Goal: Download file/media

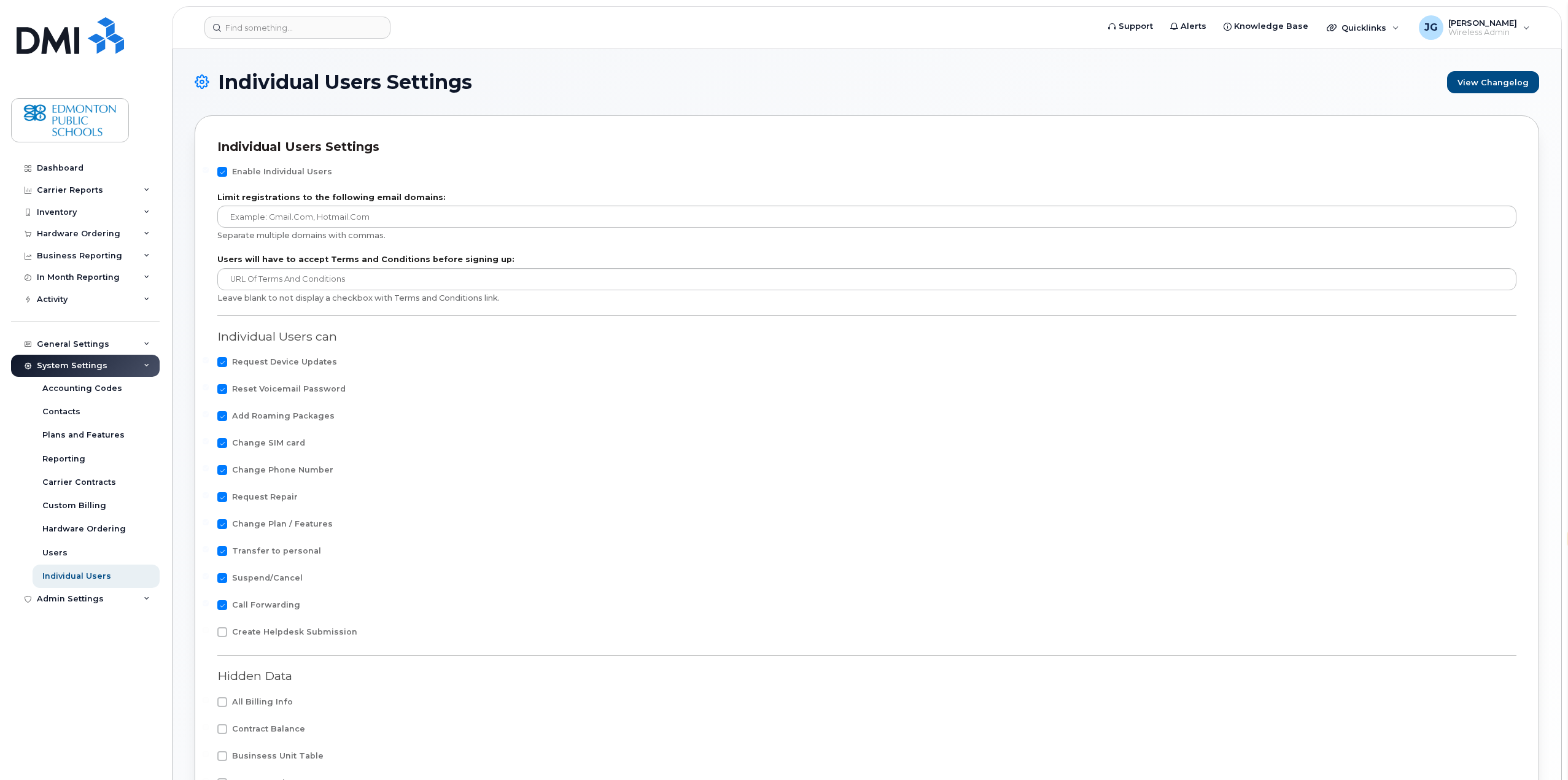
select select "en"
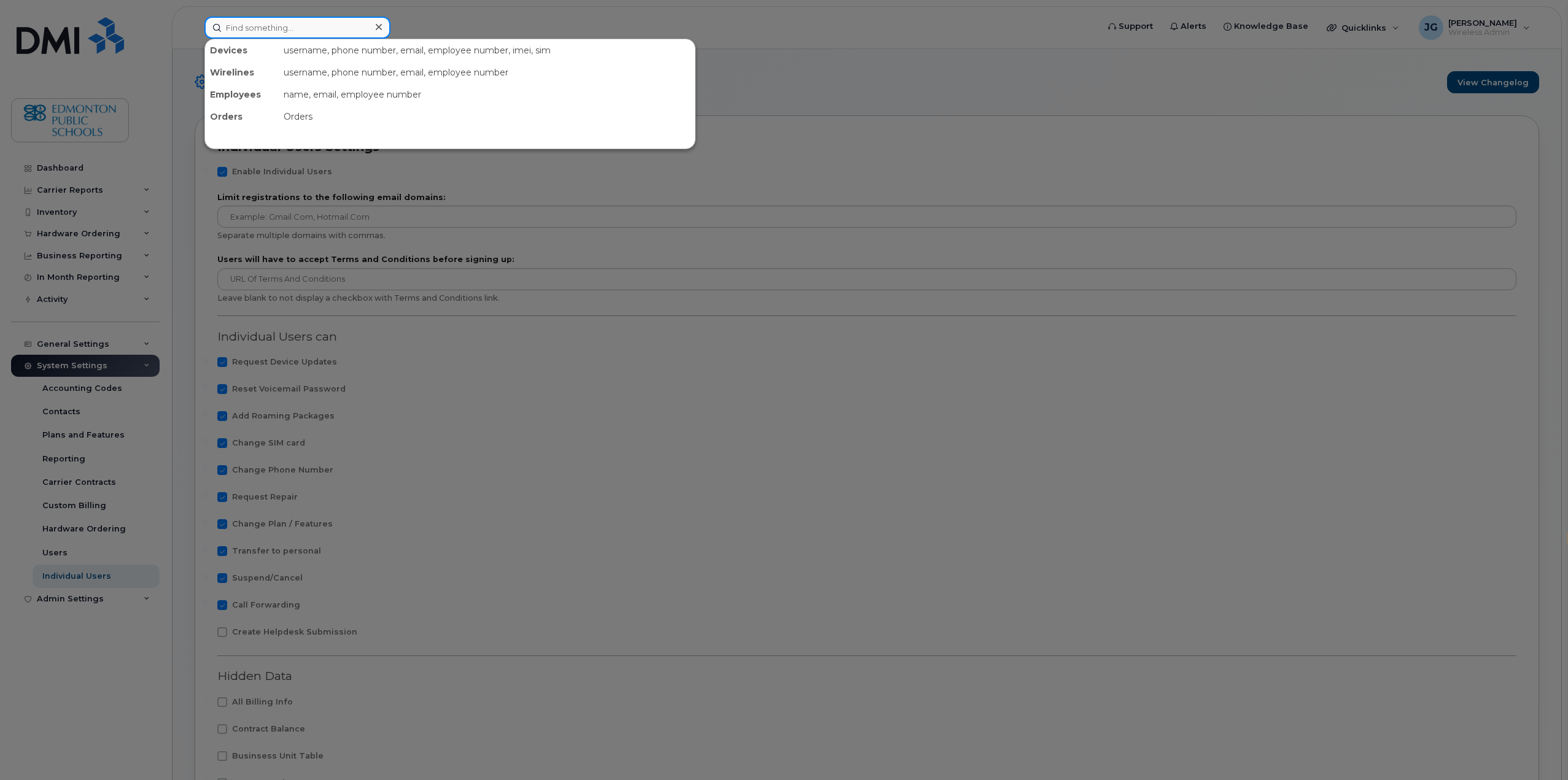
paste input "352556228069246"
type input "352556228069246"
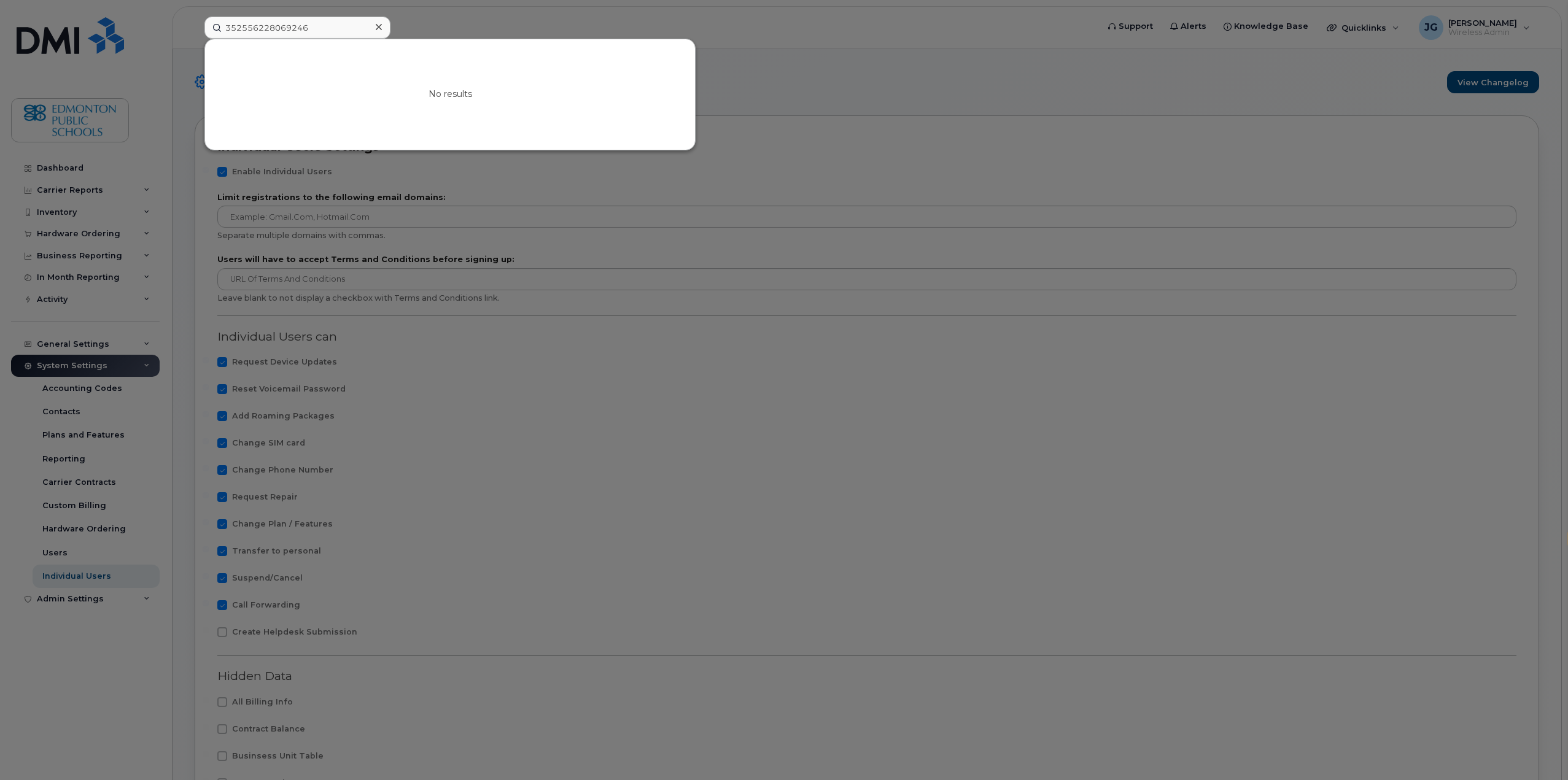
click at [379, 27] on icon at bounding box center [379, 26] width 6 height 6
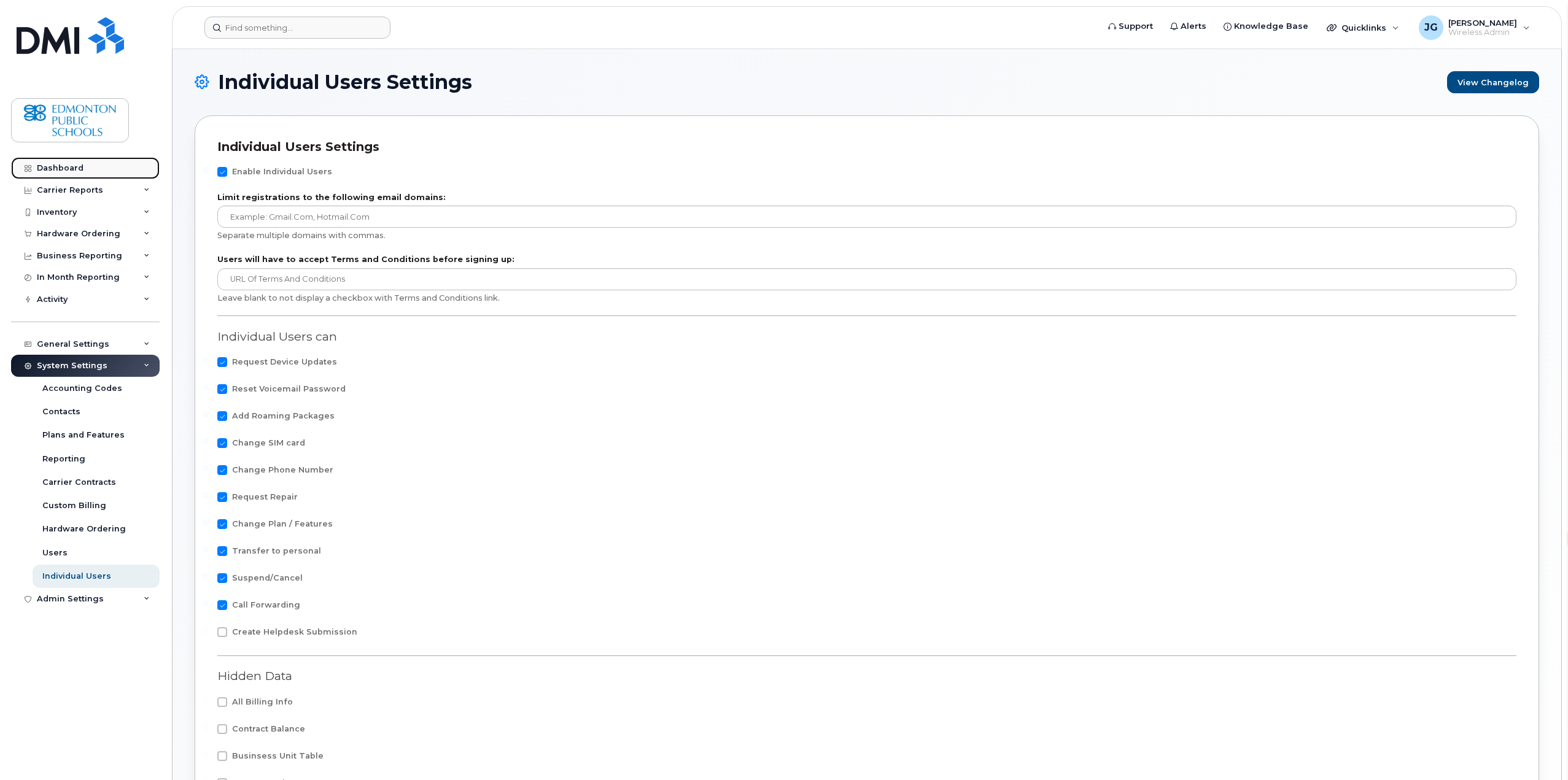
click at [65, 165] on div "Dashboard" at bounding box center [60, 169] width 47 height 10
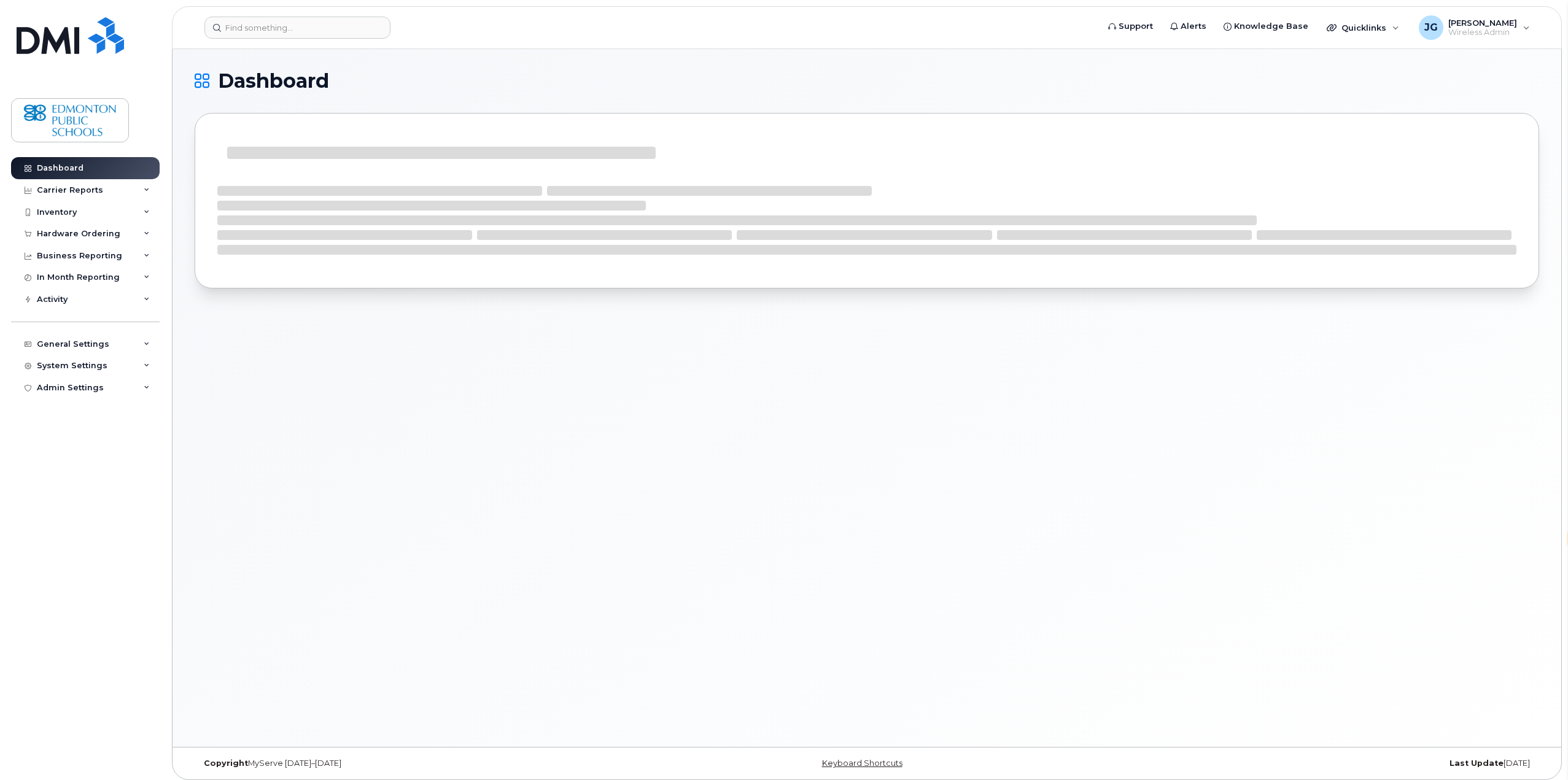
select select "en"
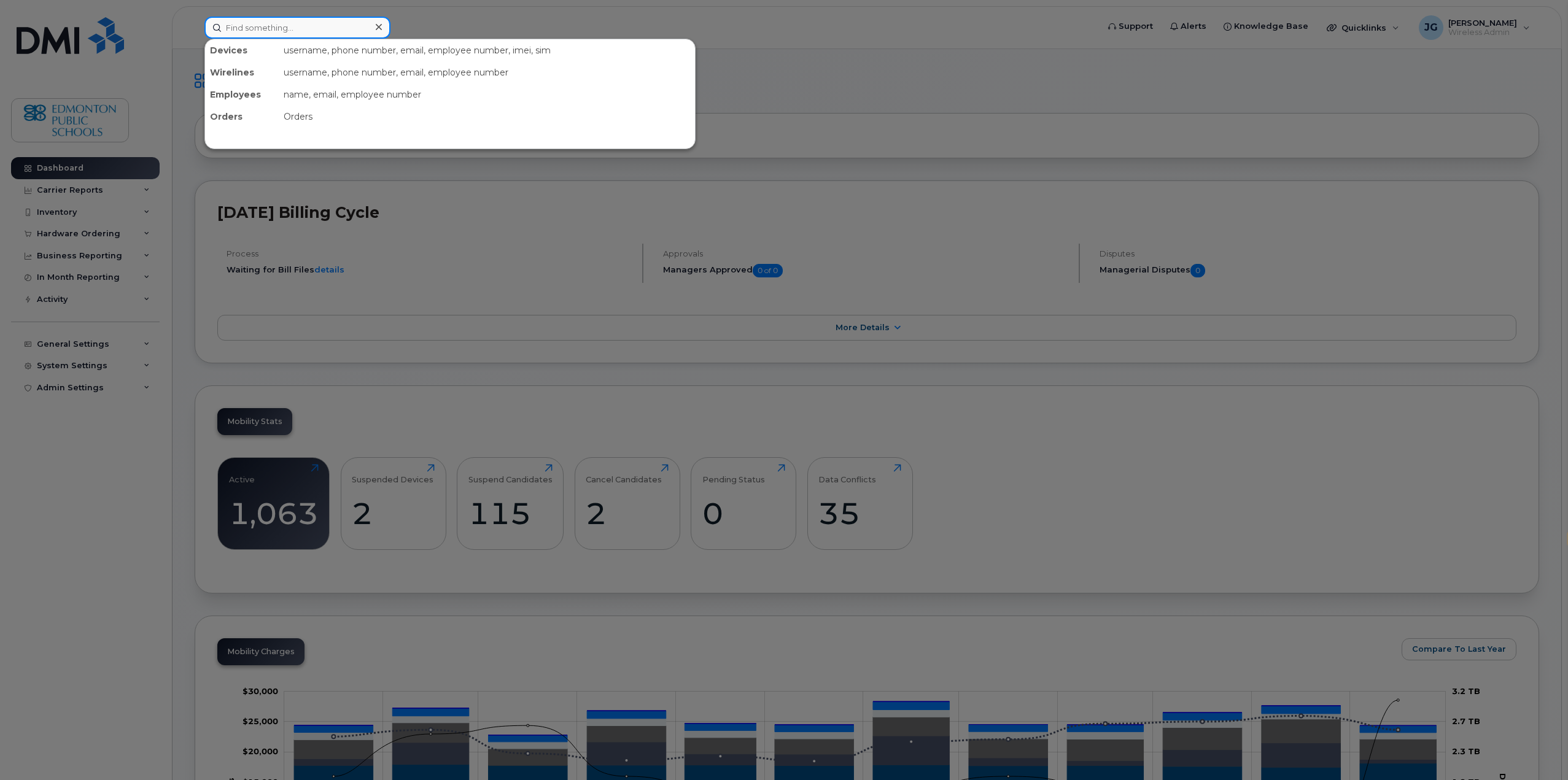
paste input "352556228069246"
type input "352556228069246"
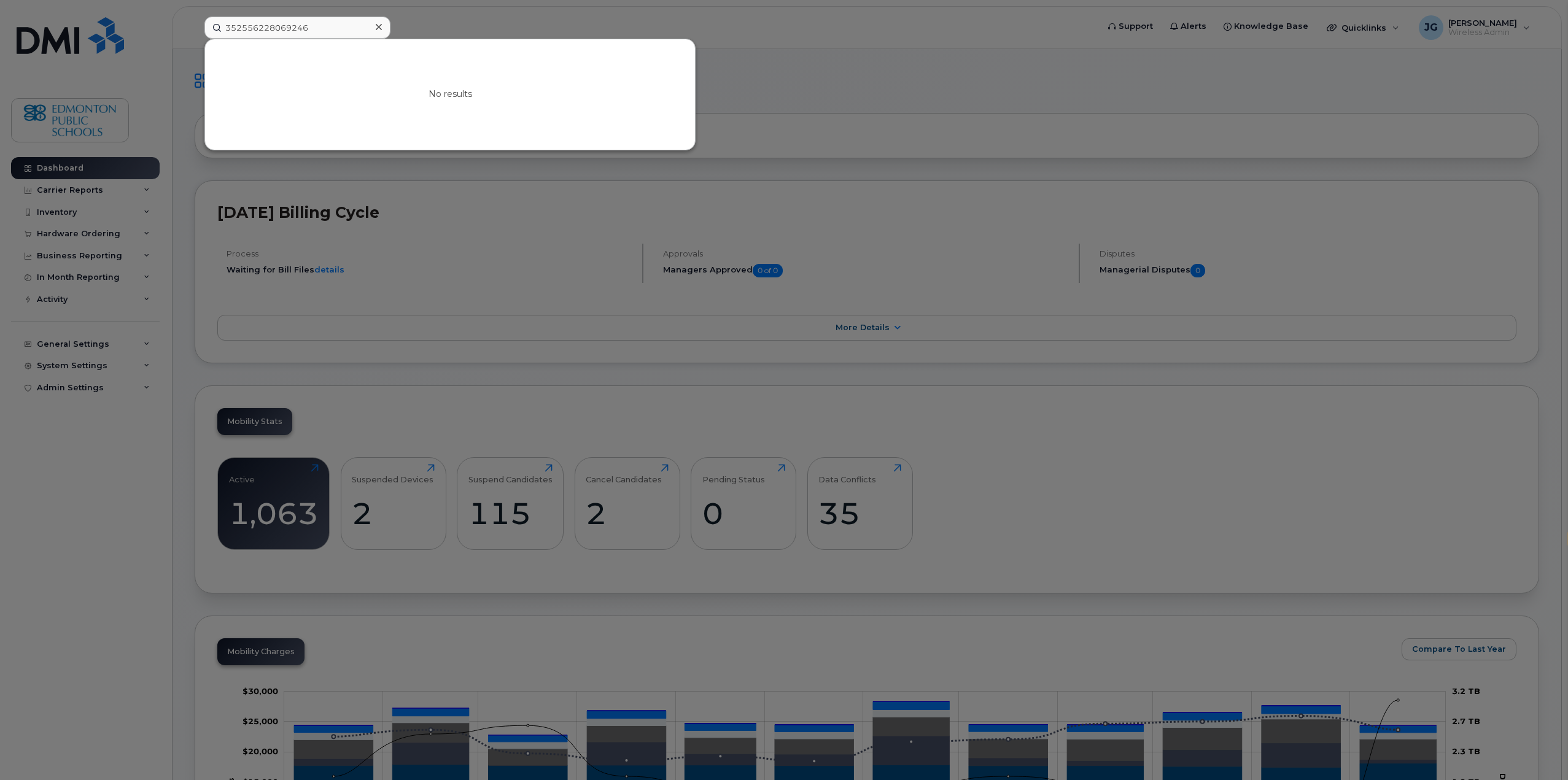
click at [377, 26] on icon at bounding box center [379, 27] width 6 height 10
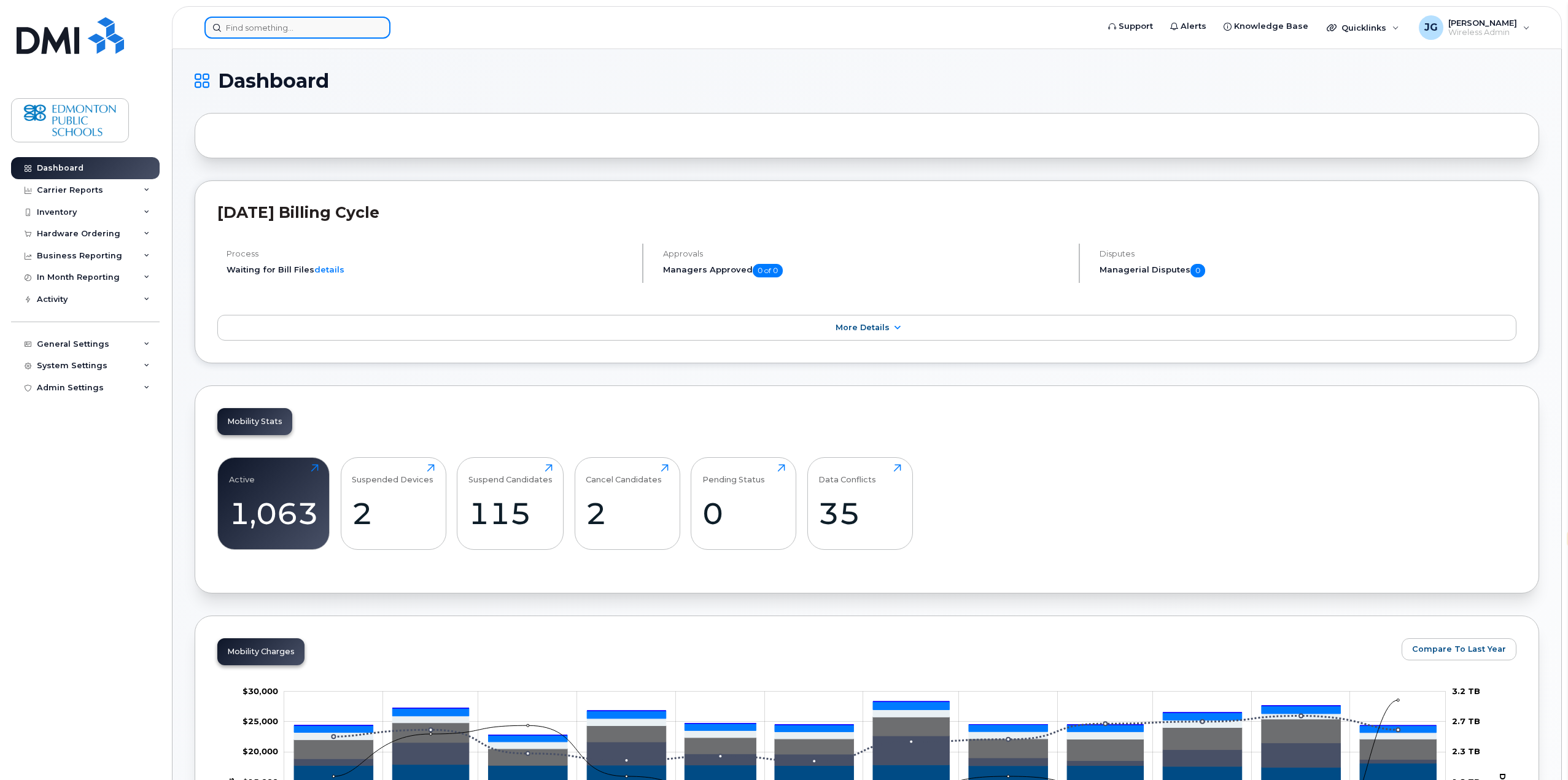
click at [273, 23] on input at bounding box center [298, 27] width 186 height 22
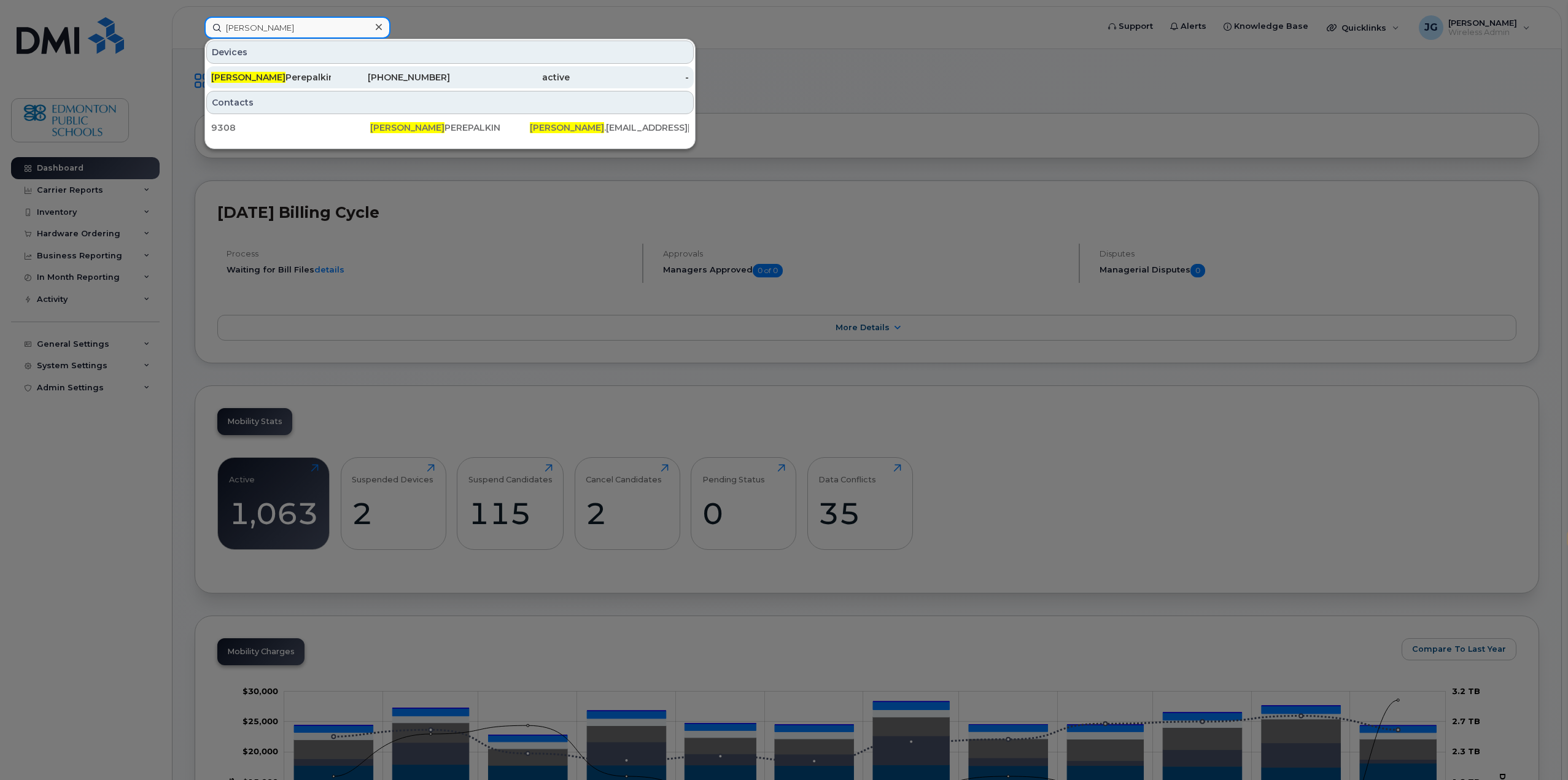
type input "[PERSON_NAME]"
click at [280, 84] on div "[PERSON_NAME]" at bounding box center [271, 78] width 119 height 22
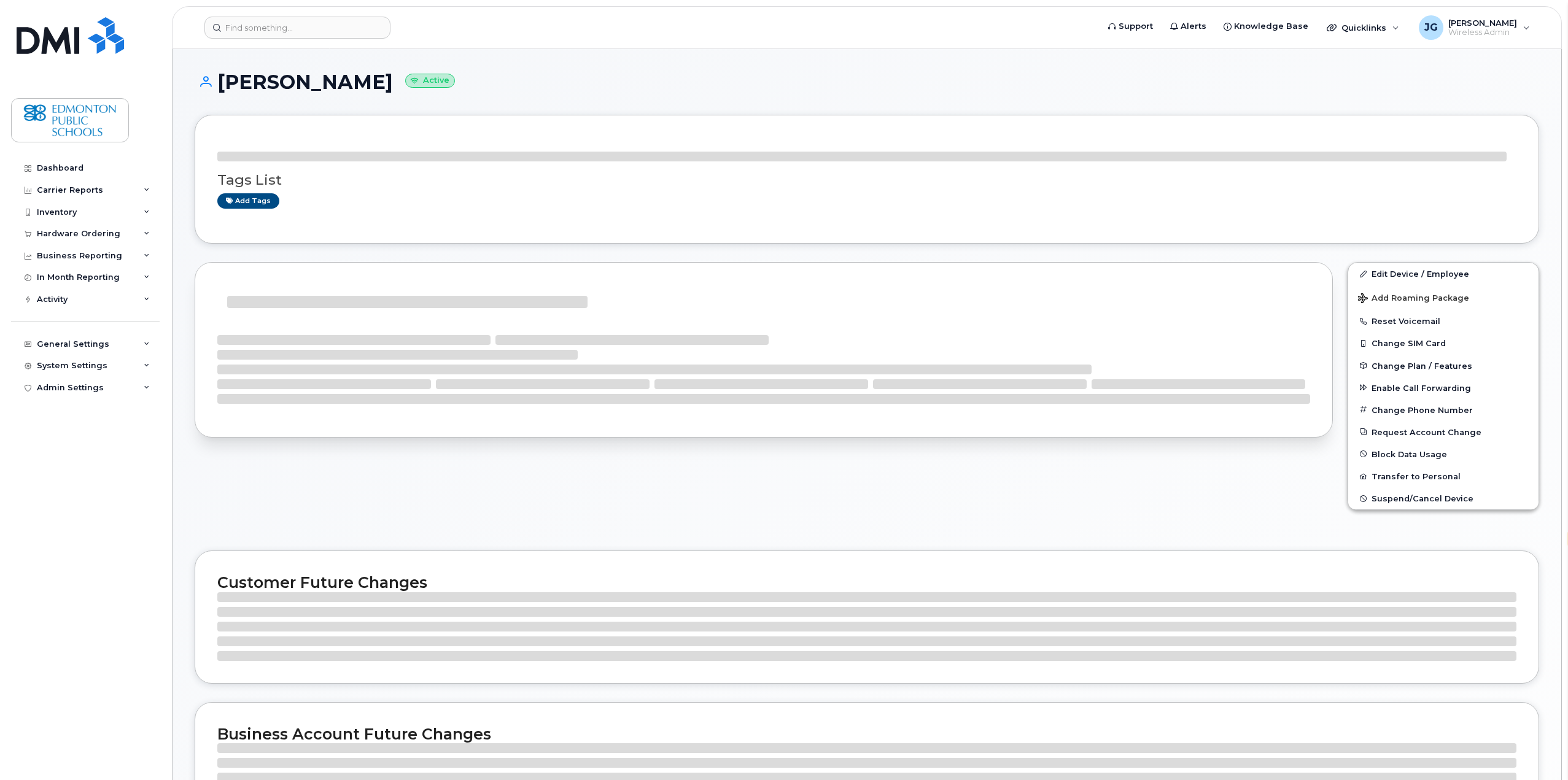
select select "en"
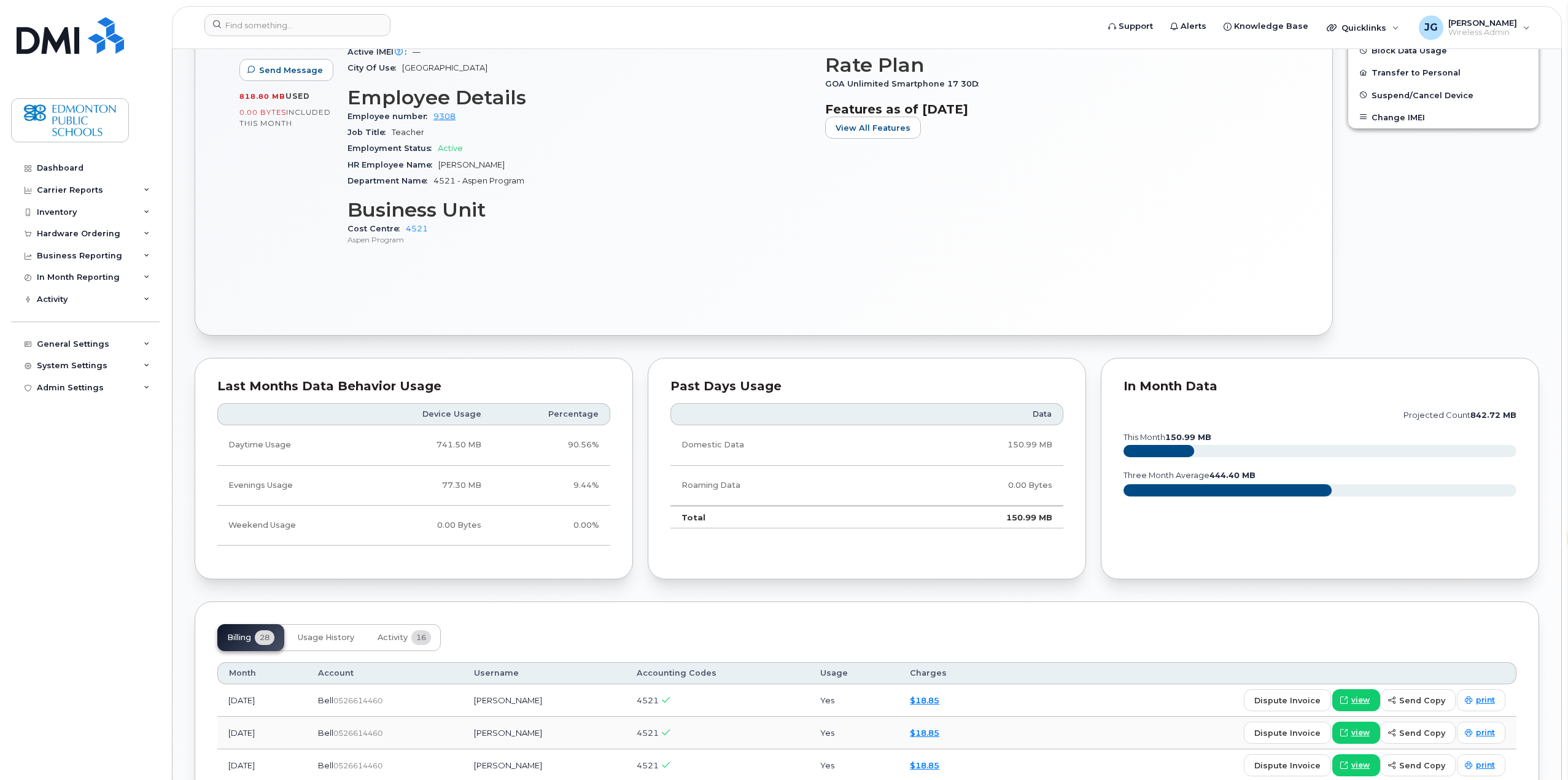
scroll to position [61, 0]
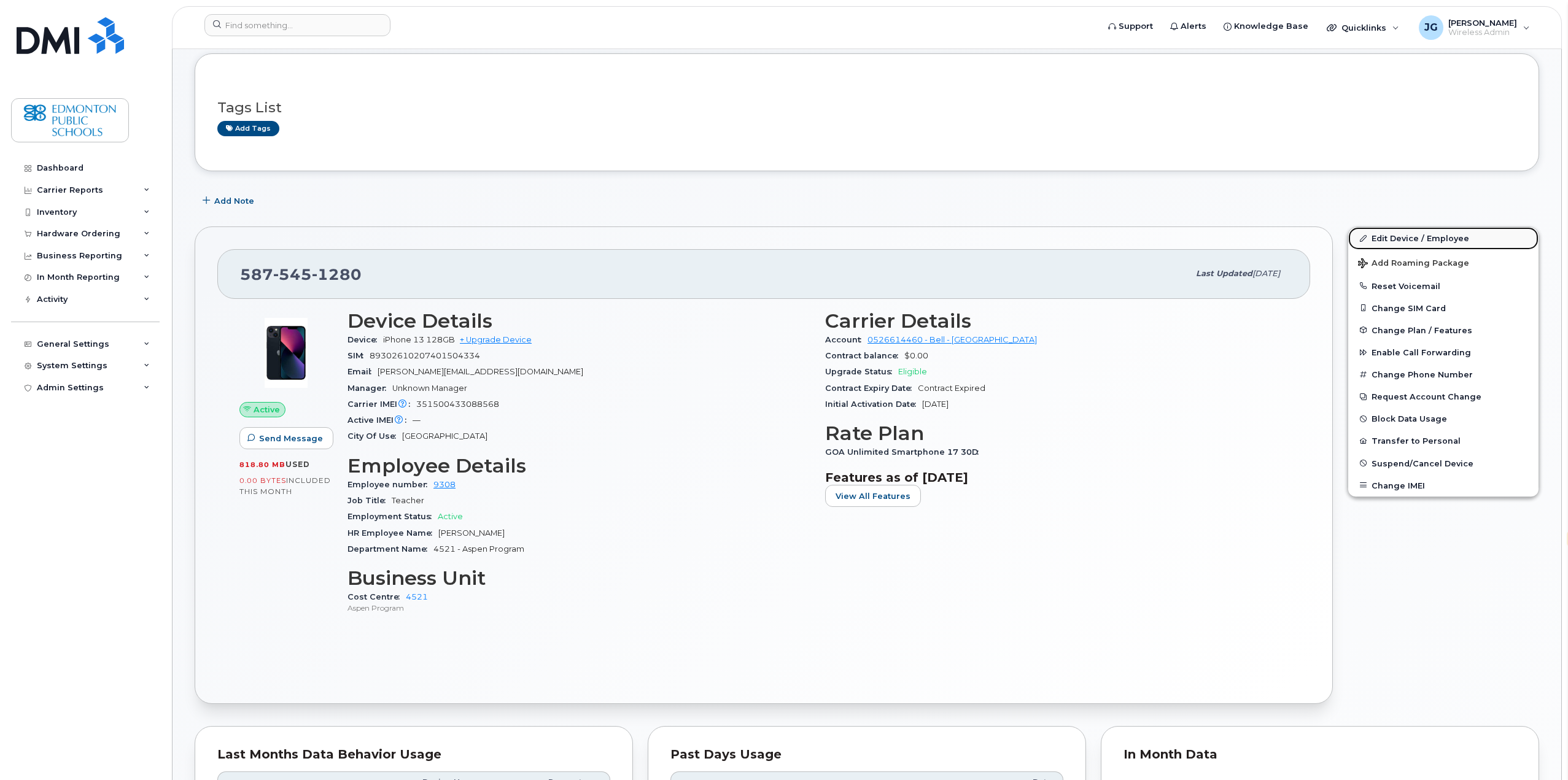
click at [1412, 234] on link "Edit Device / Employee" at bounding box center [1443, 238] width 190 height 22
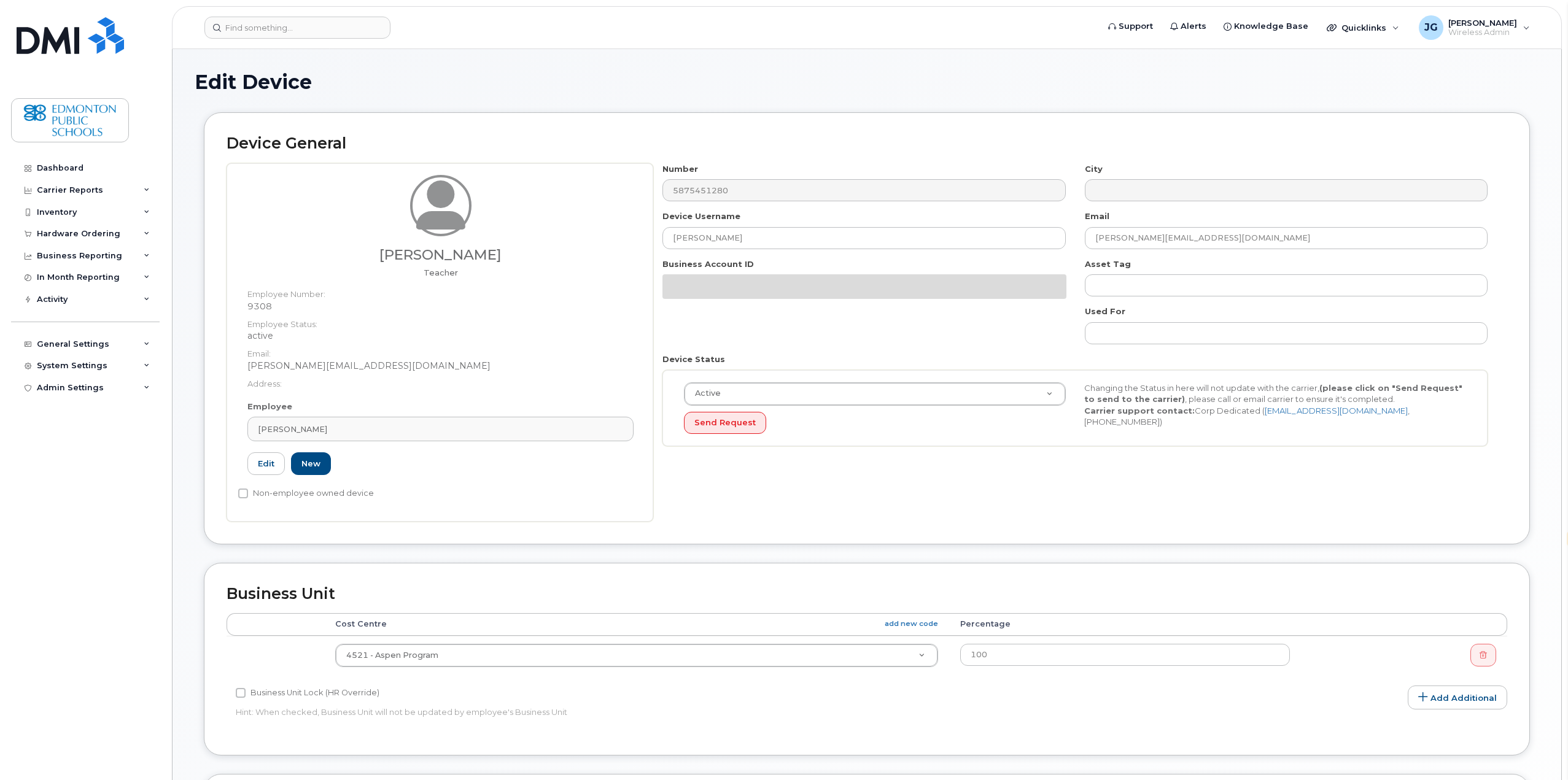
select select "en"
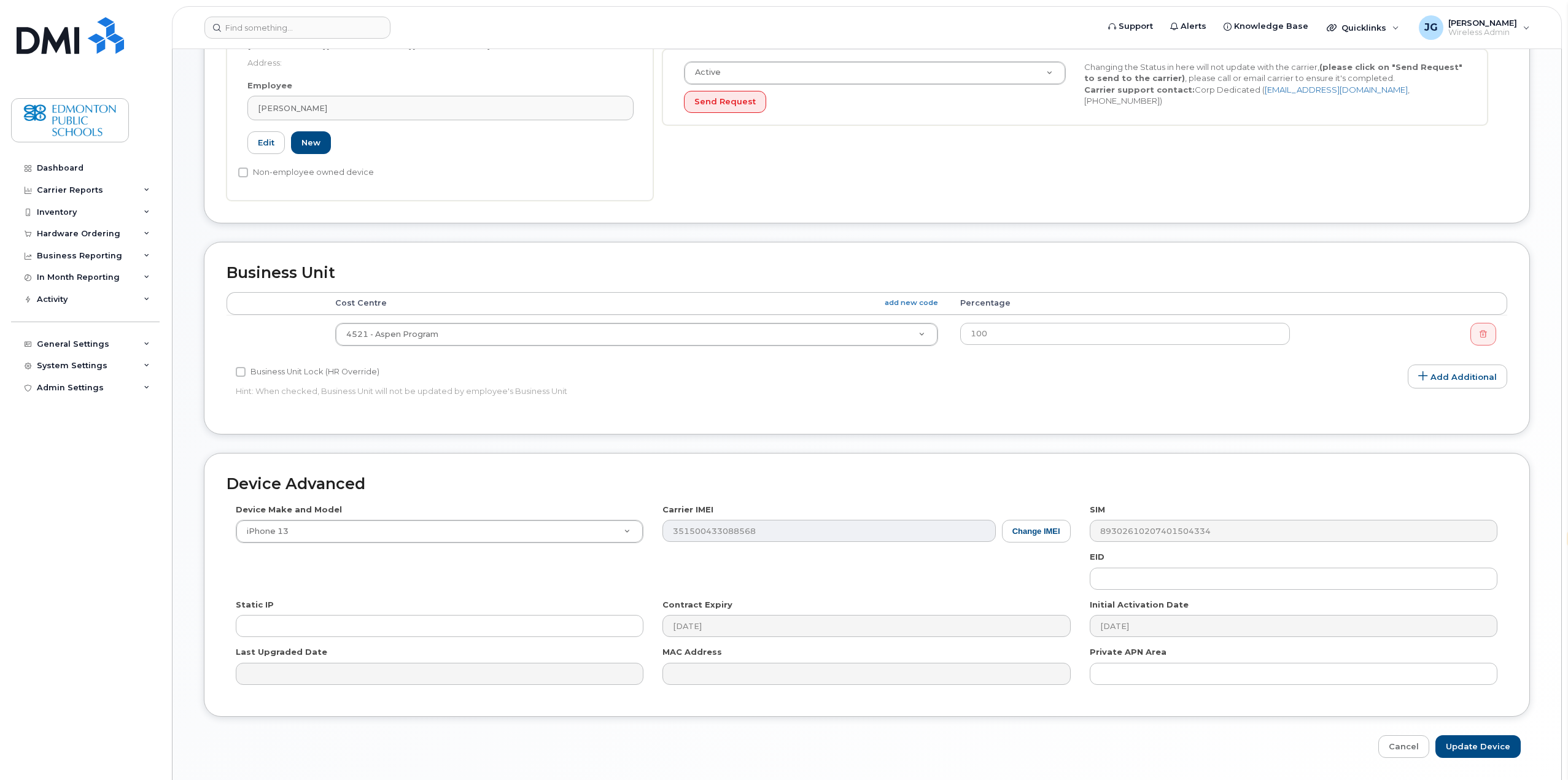
scroll to position [361, 0]
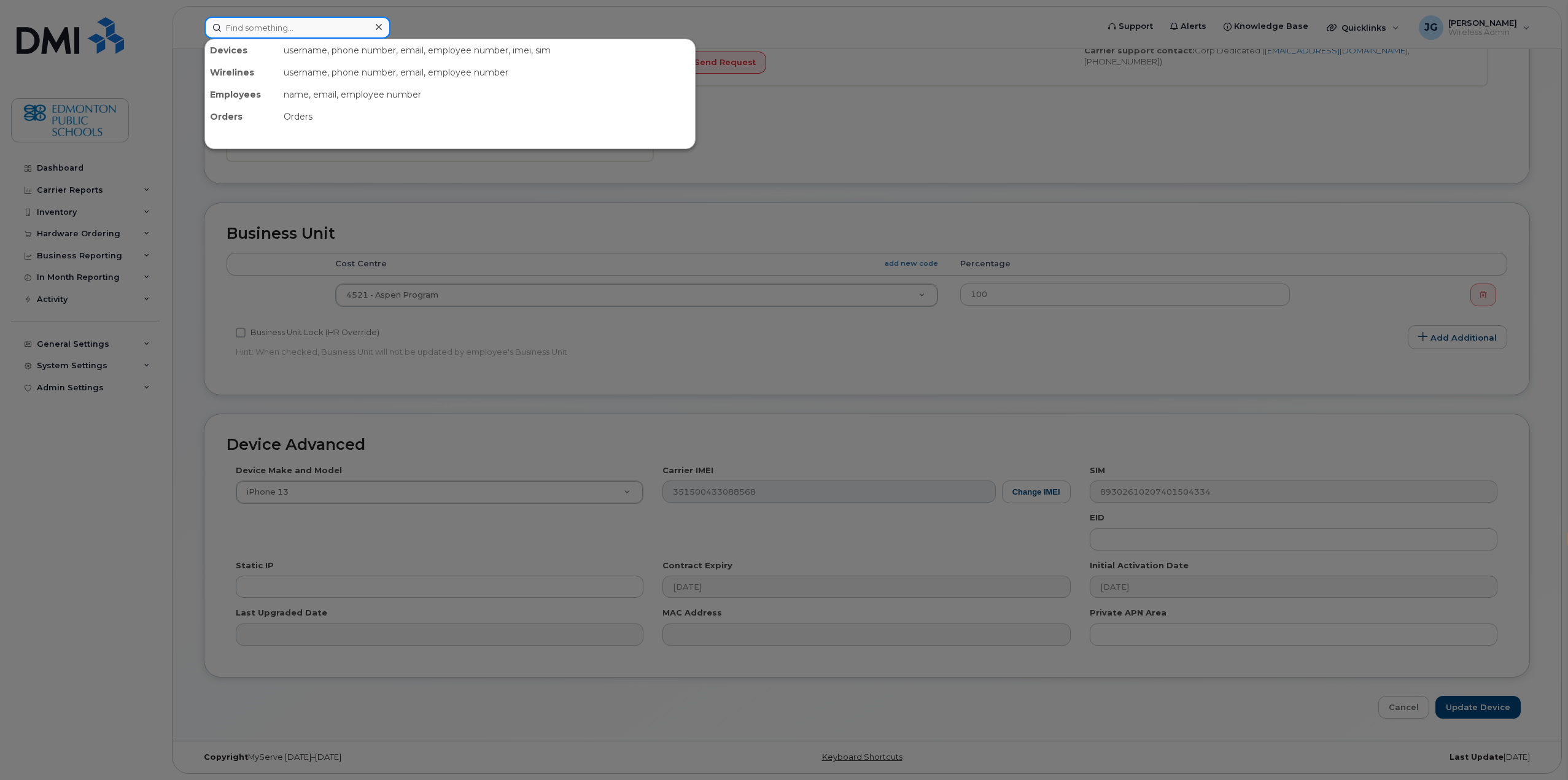
click at [314, 32] on input at bounding box center [298, 27] width 186 height 22
click at [330, 34] on input at bounding box center [298, 27] width 186 height 22
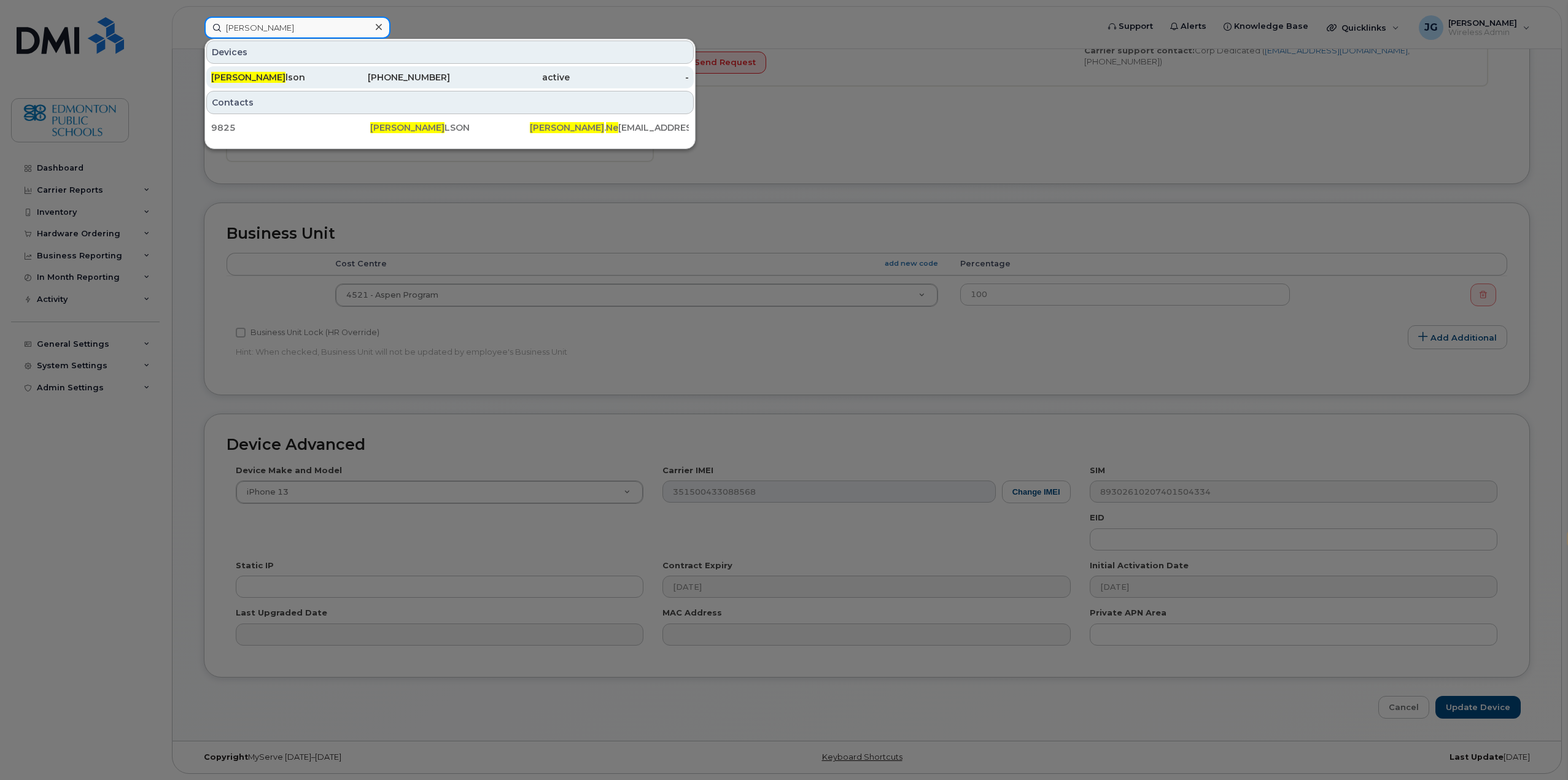
type input "jana ne"
click at [217, 79] on span "Jana Ne" at bounding box center [248, 77] width 74 height 11
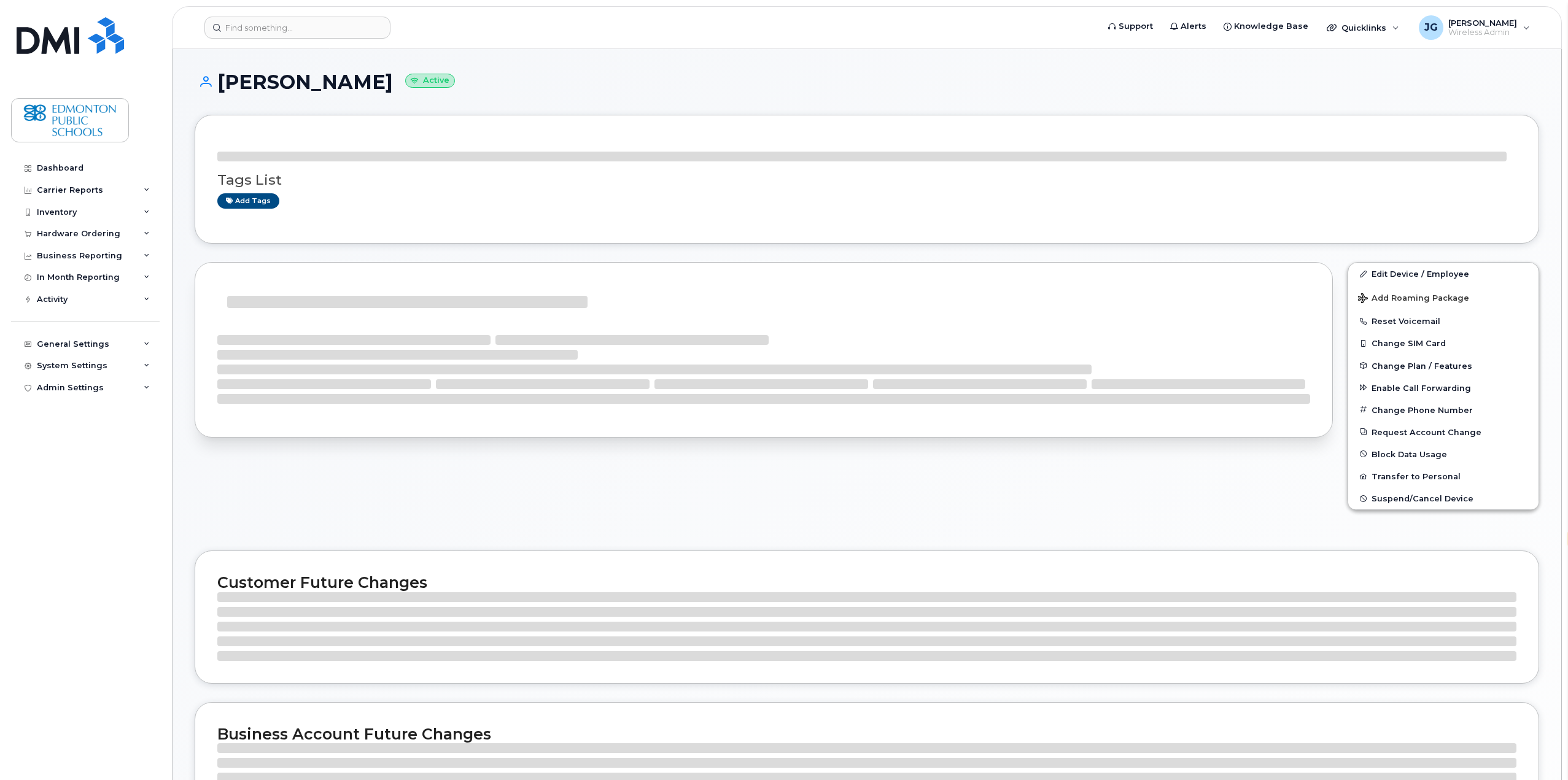
select select "en"
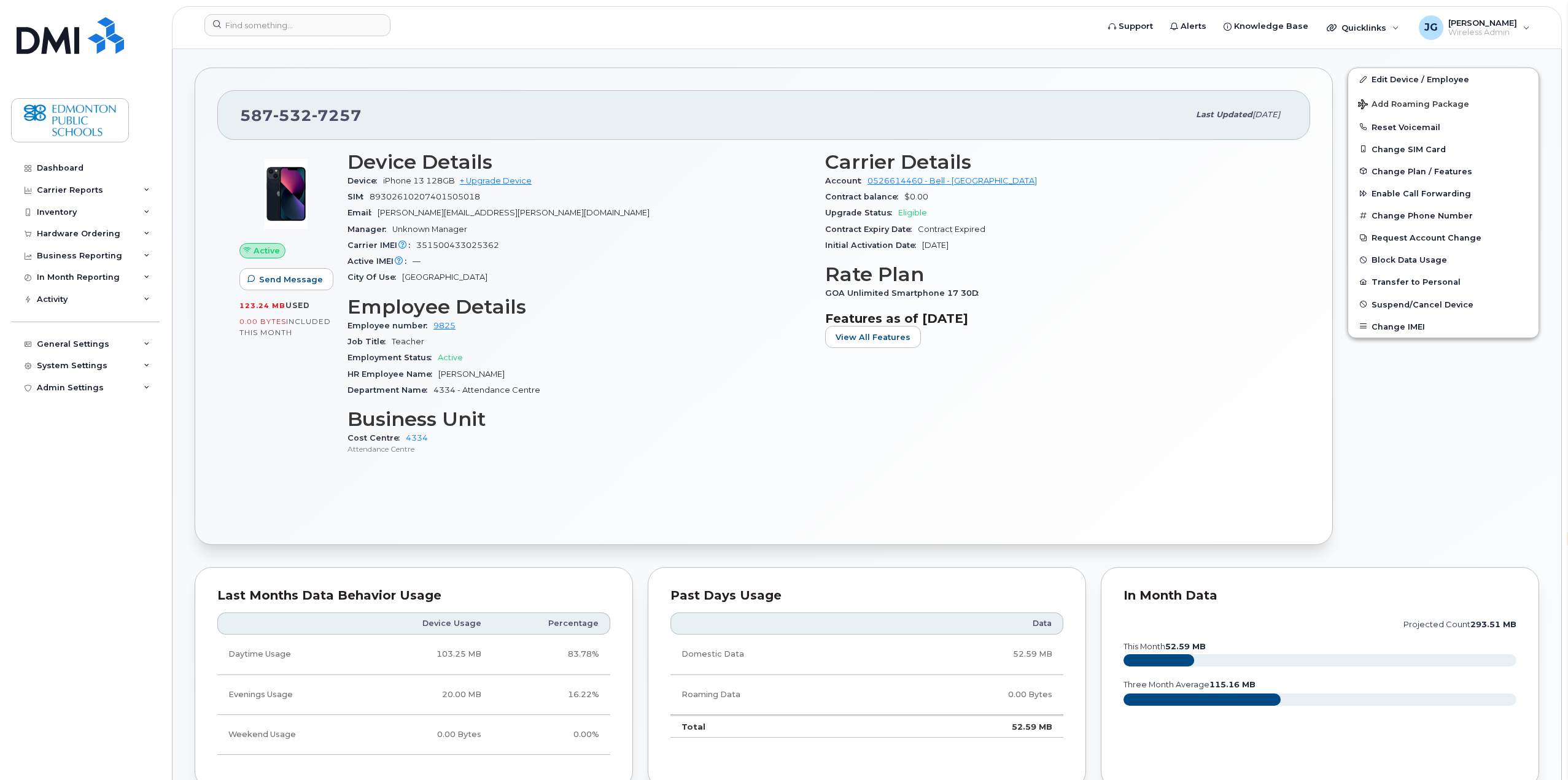
scroll to position [123, 0]
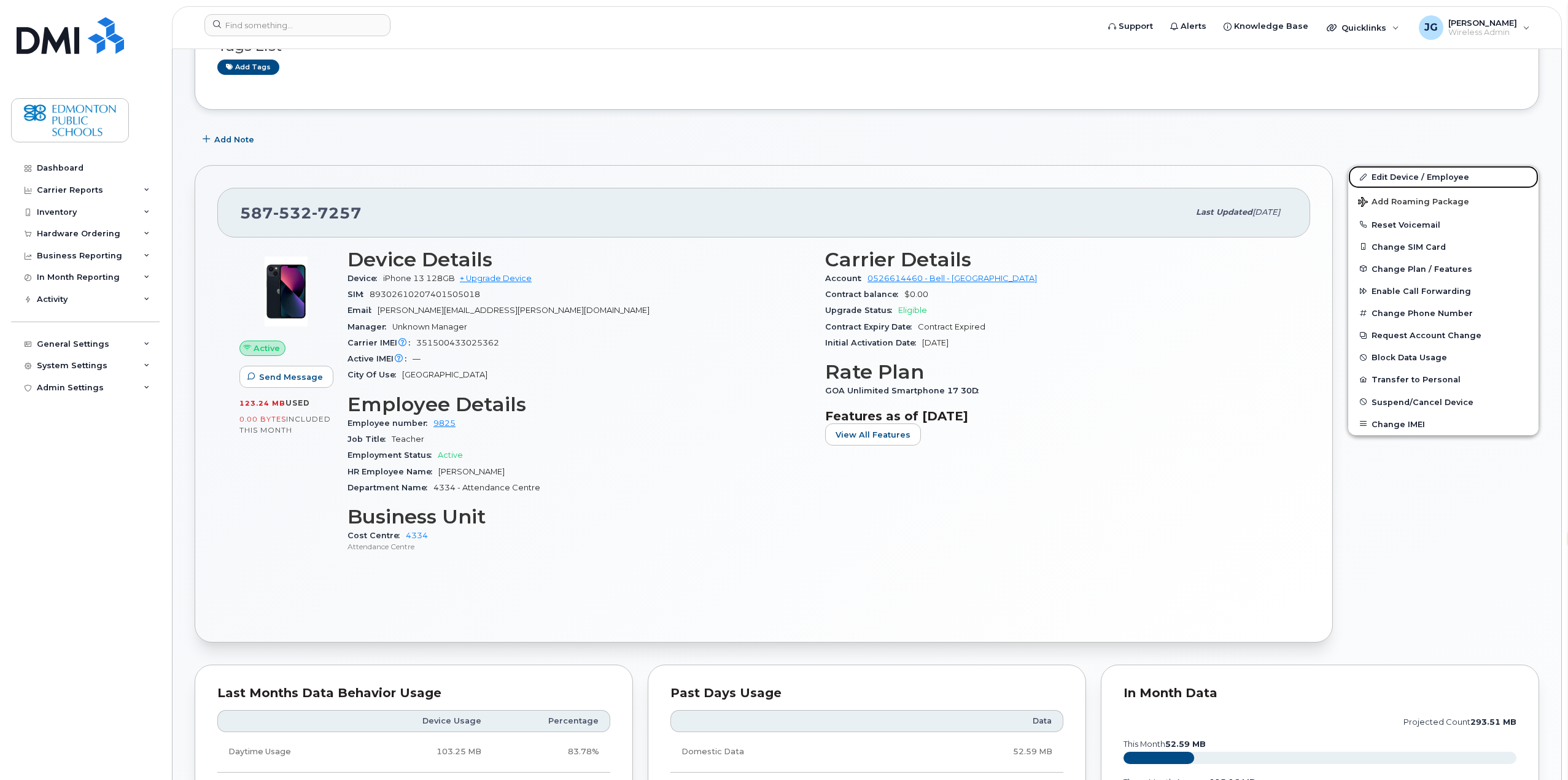
drag, startPoint x: 1404, startPoint y: 176, endPoint x: 981, endPoint y: 251, distance: 429.6
click at [1404, 176] on link "Edit Device / Employee" at bounding box center [1443, 176] width 190 height 22
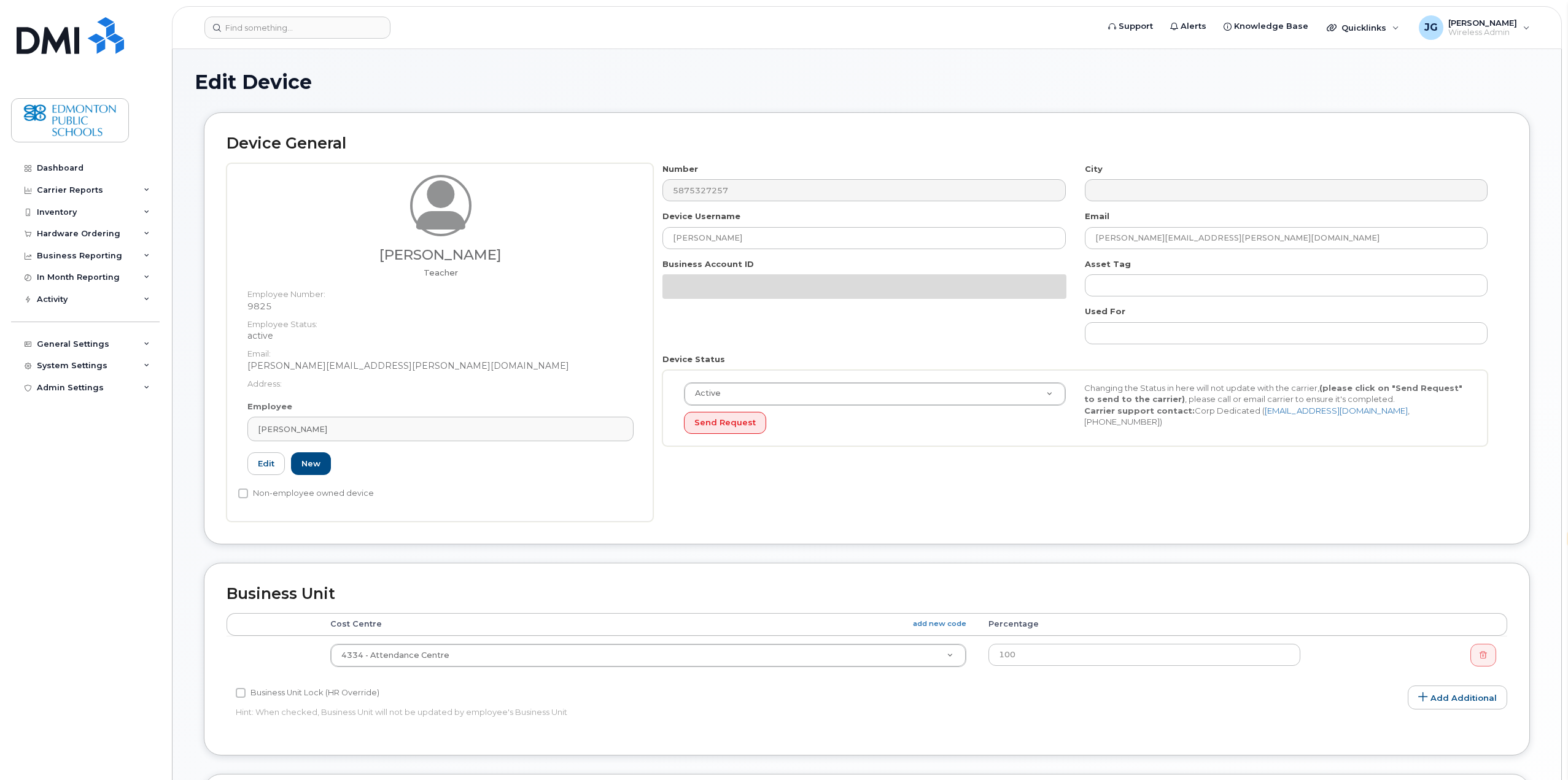
select select "en"
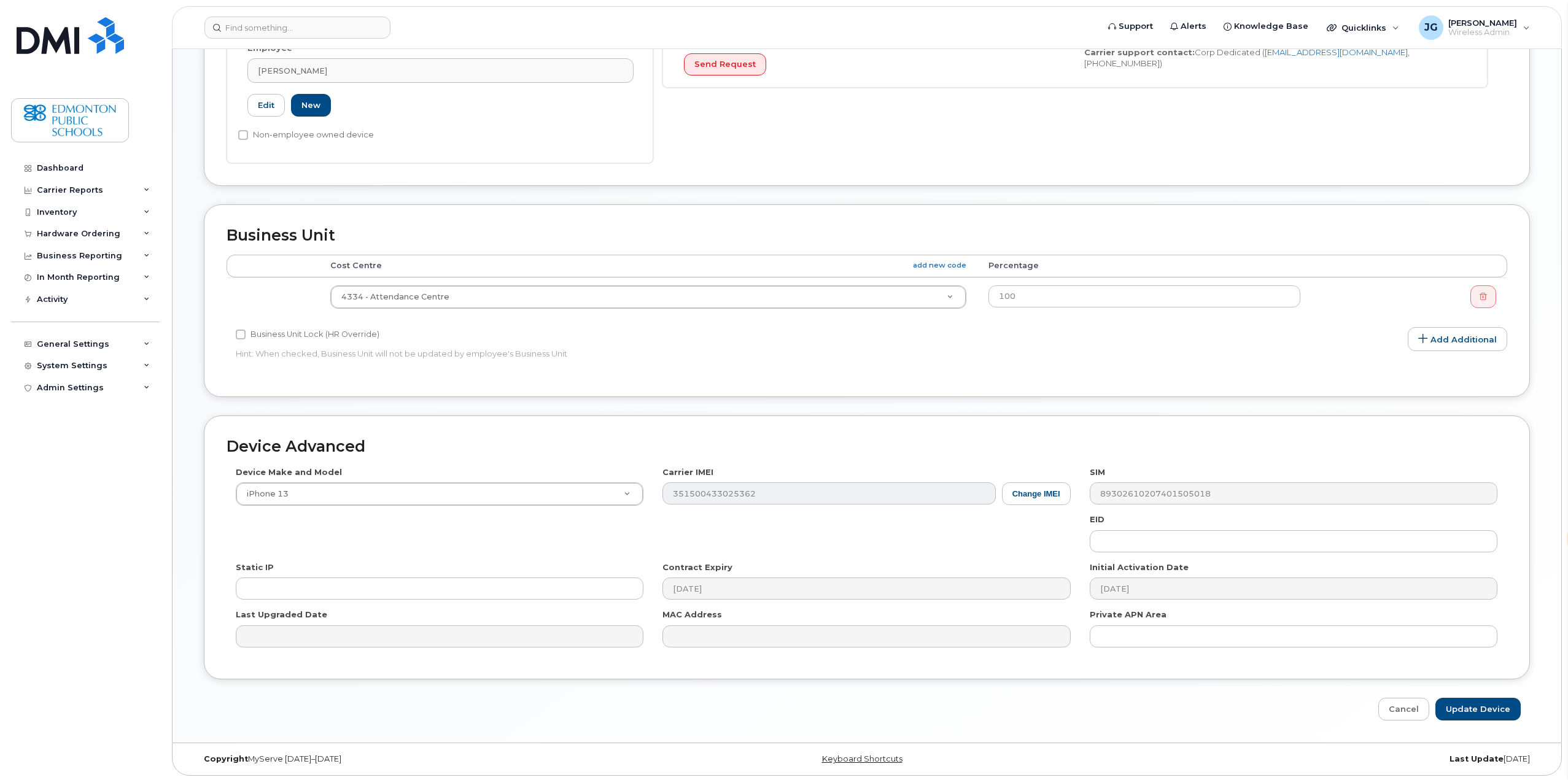
scroll to position [361, 0]
click at [1416, 714] on link "Cancel" at bounding box center [1404, 708] width 51 height 23
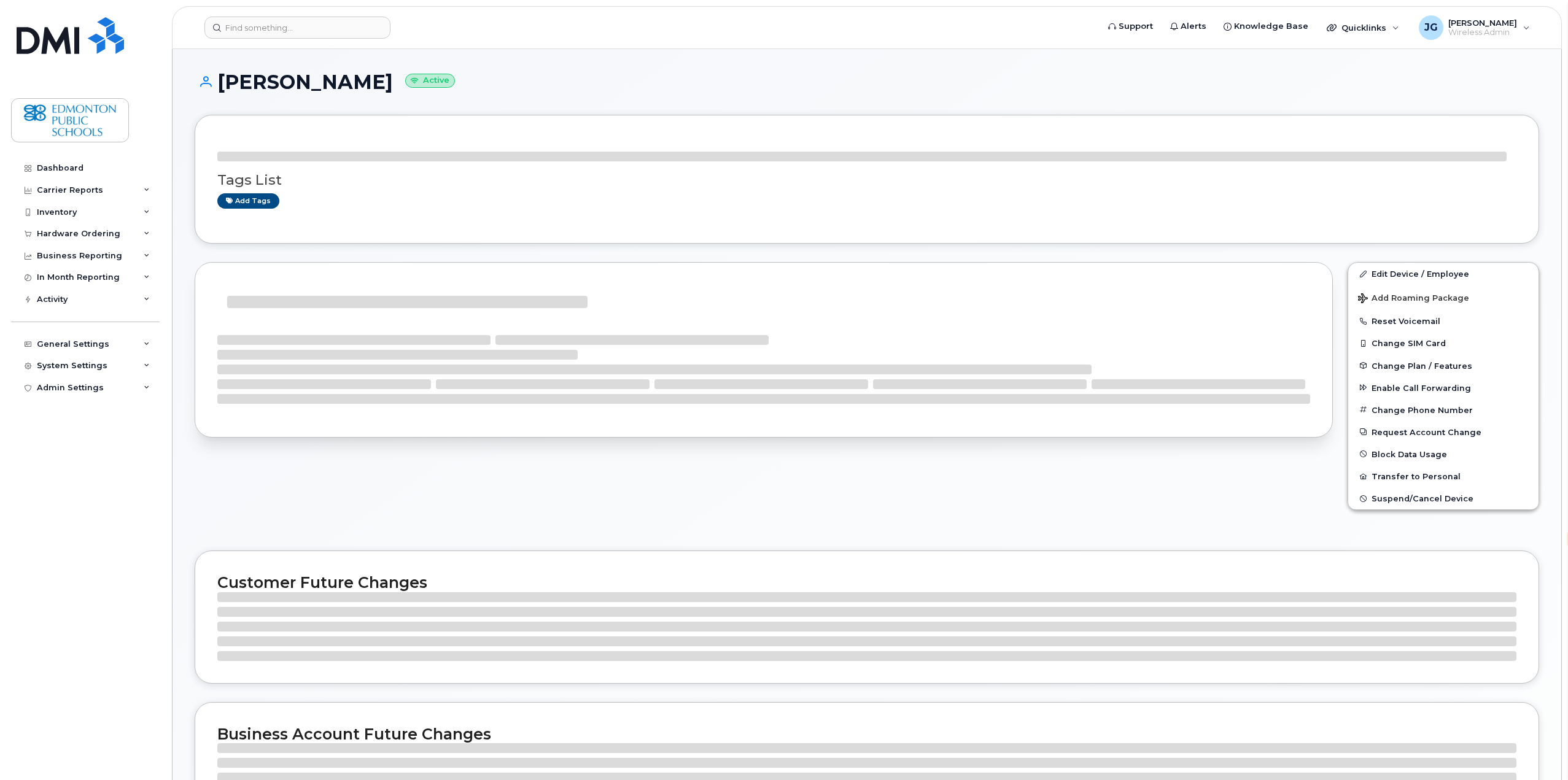
select select "en"
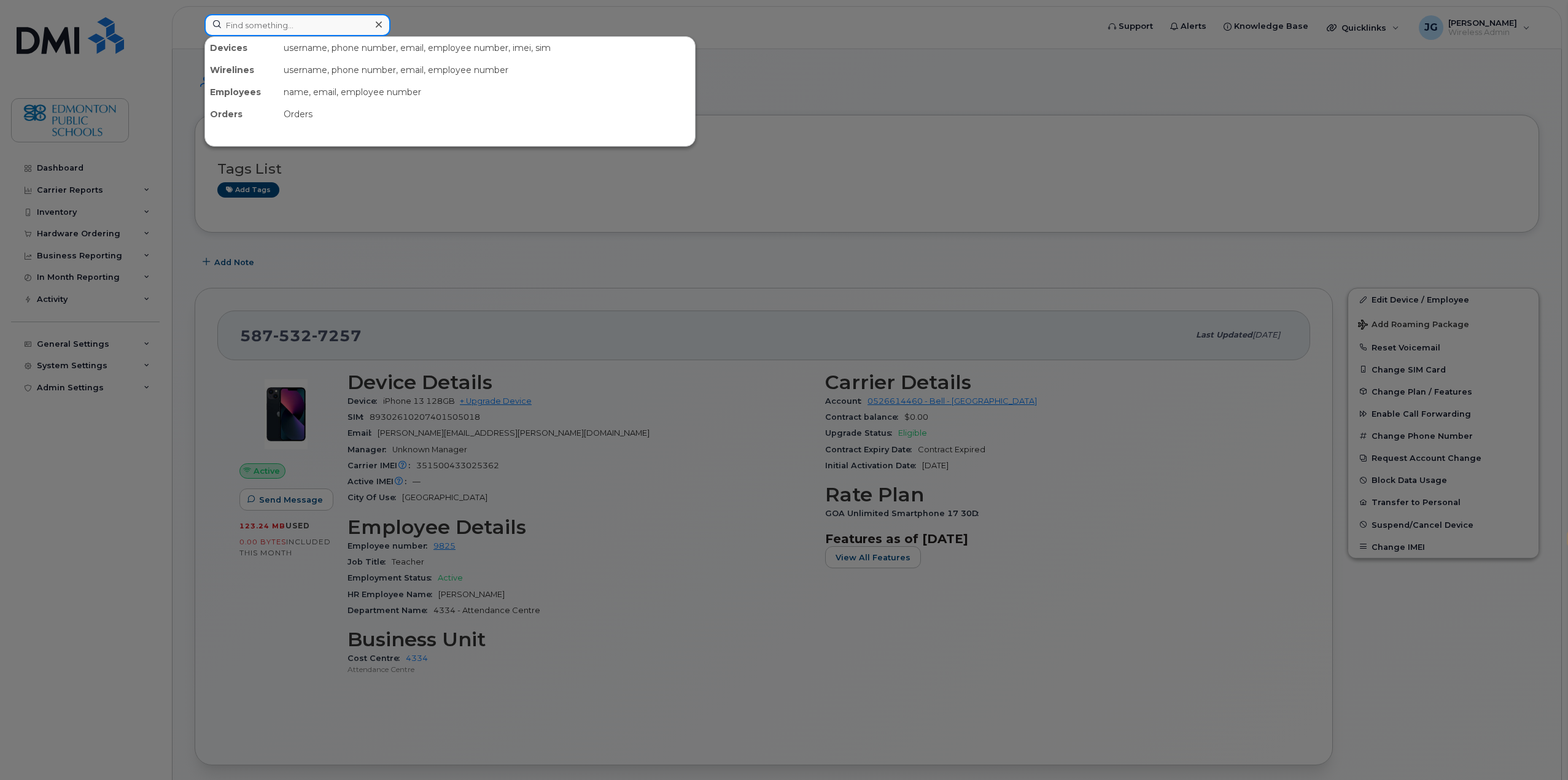
click at [312, 27] on input at bounding box center [298, 26] width 186 height 22
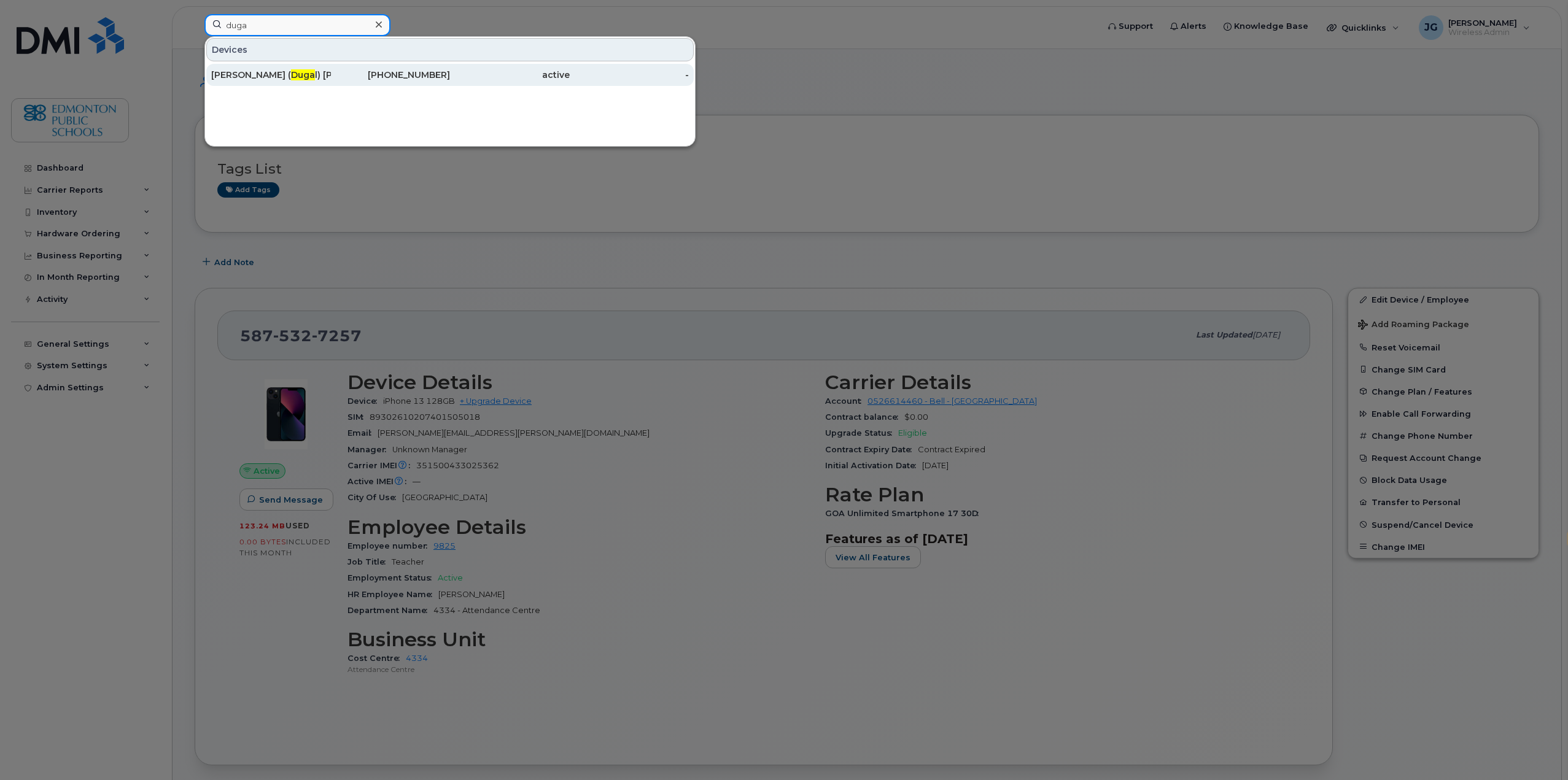
type input "duga"
click at [291, 74] on span "Duga" at bounding box center [303, 74] width 24 height 11
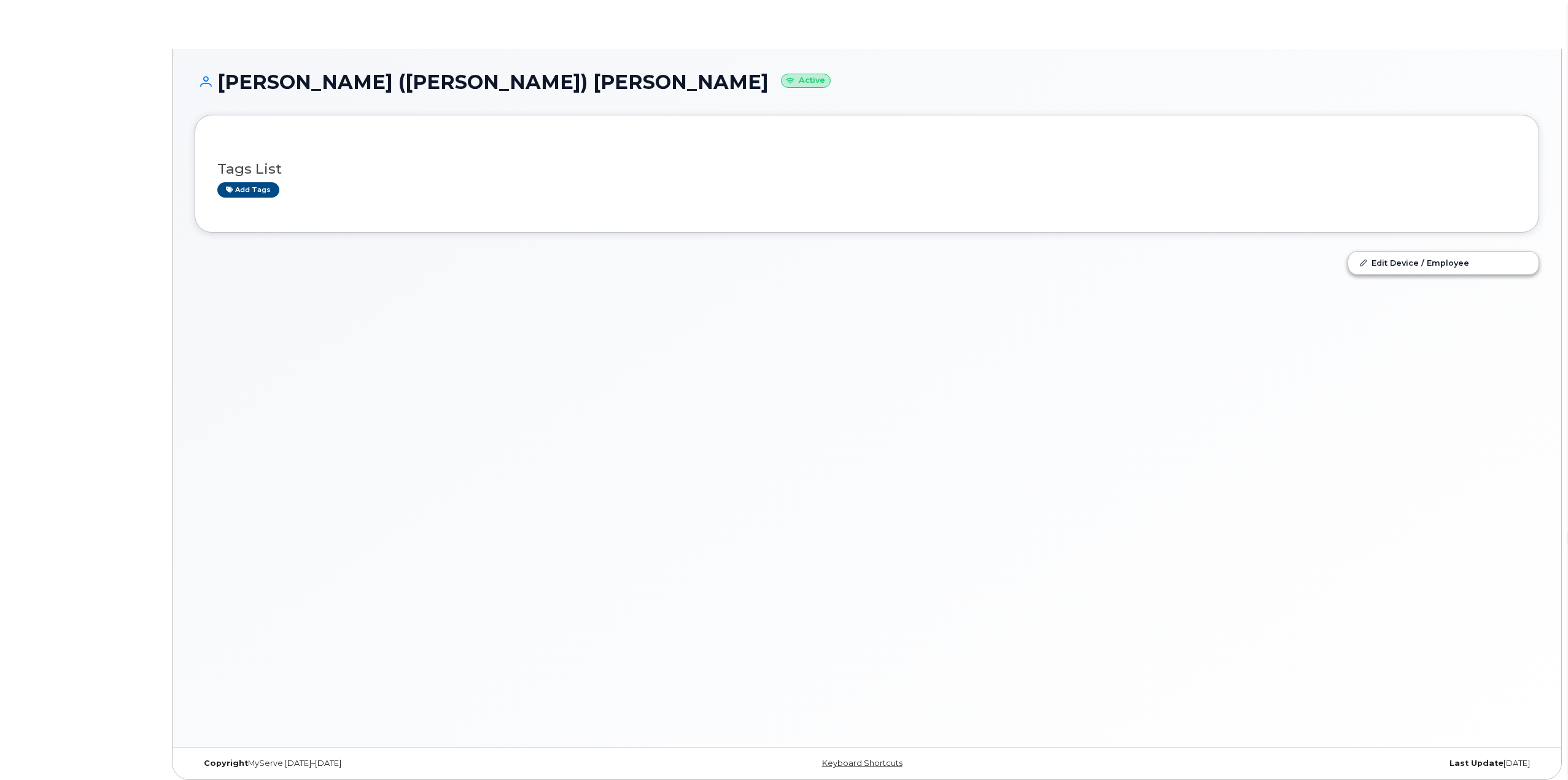
select select "en"
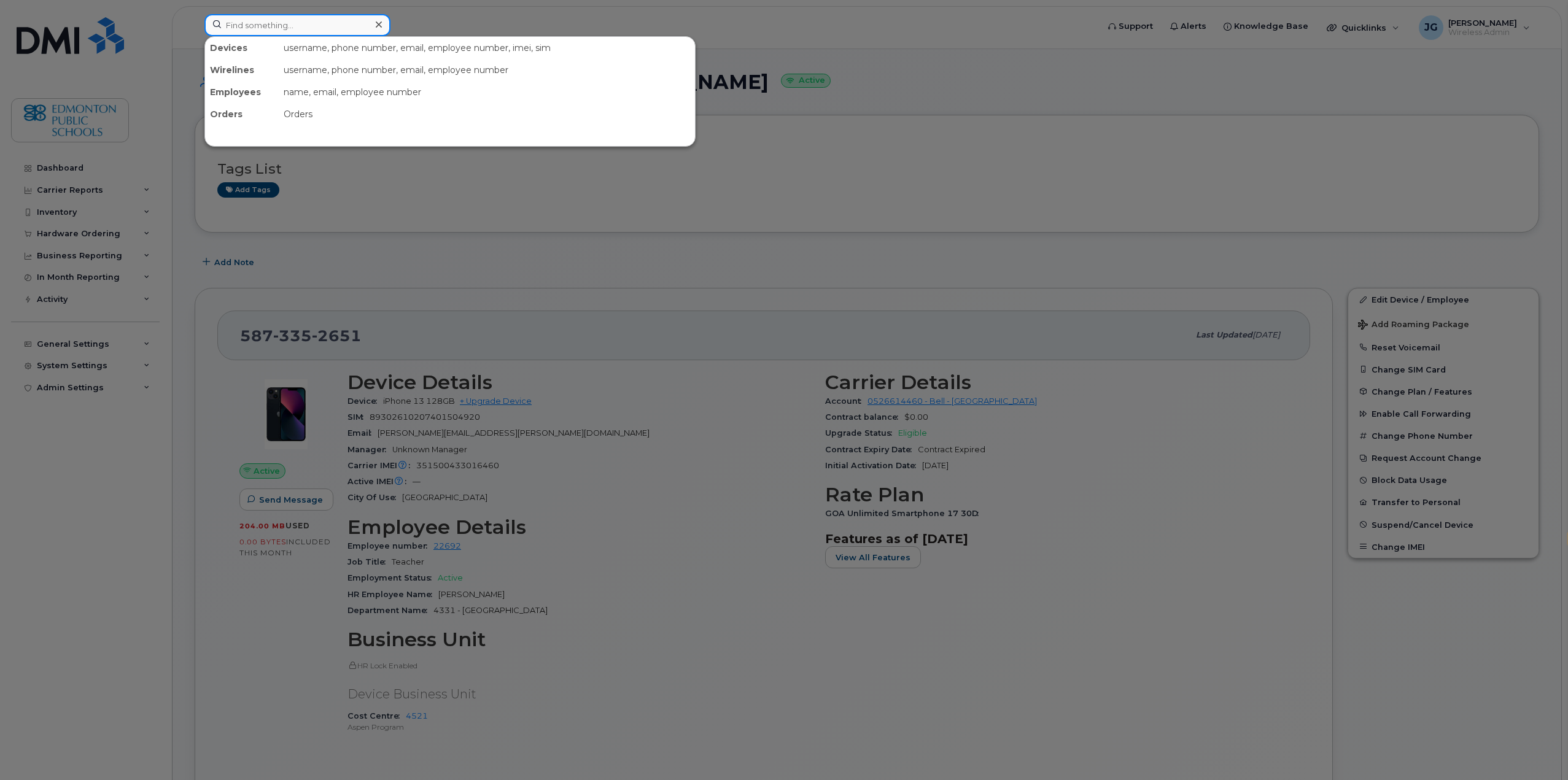
click at [307, 26] on input at bounding box center [298, 26] width 186 height 22
type input "h"
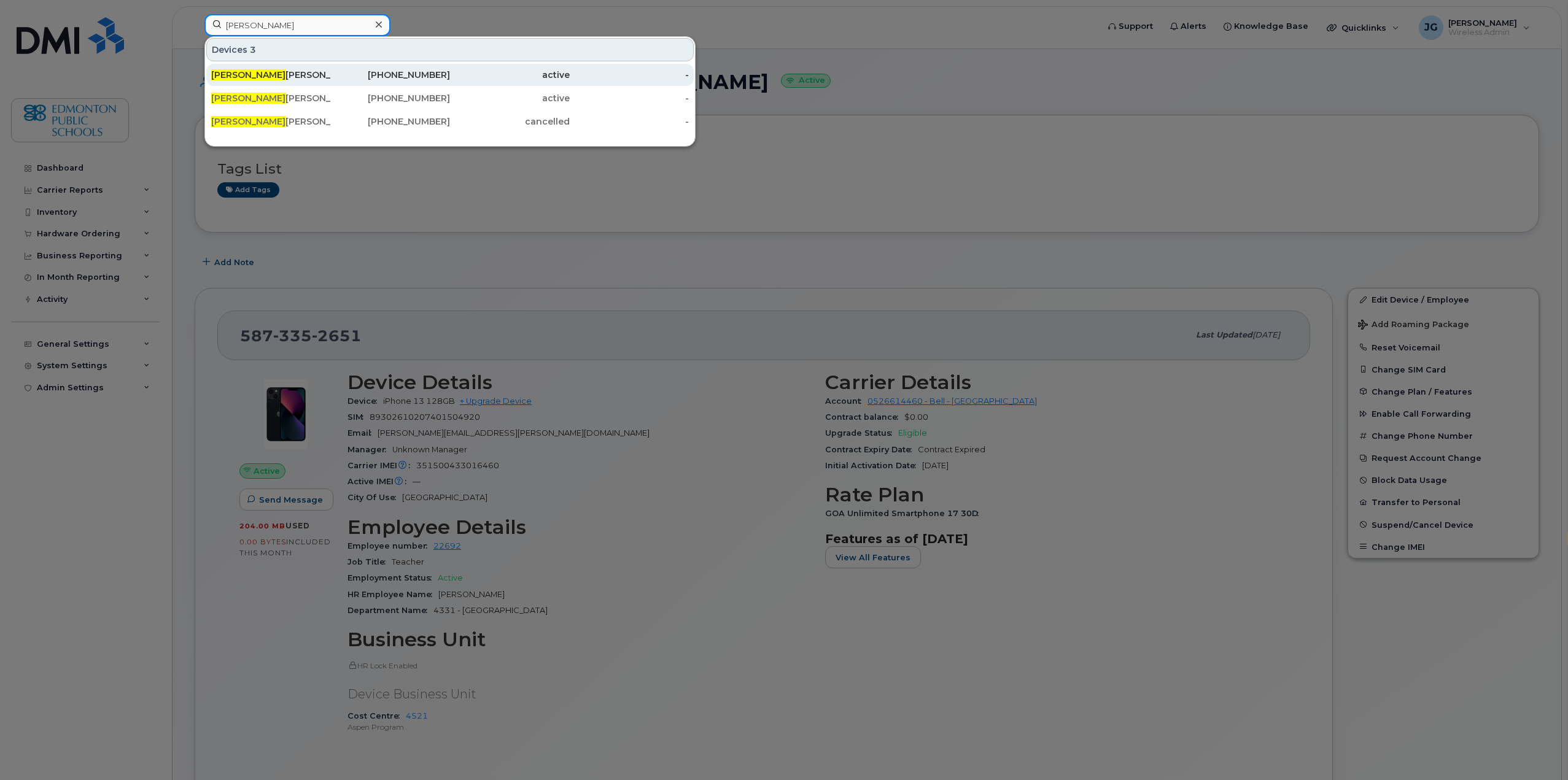
type input "[PERSON_NAME]"
click at [252, 76] on div "[PERSON_NAME]" at bounding box center [271, 75] width 119 height 12
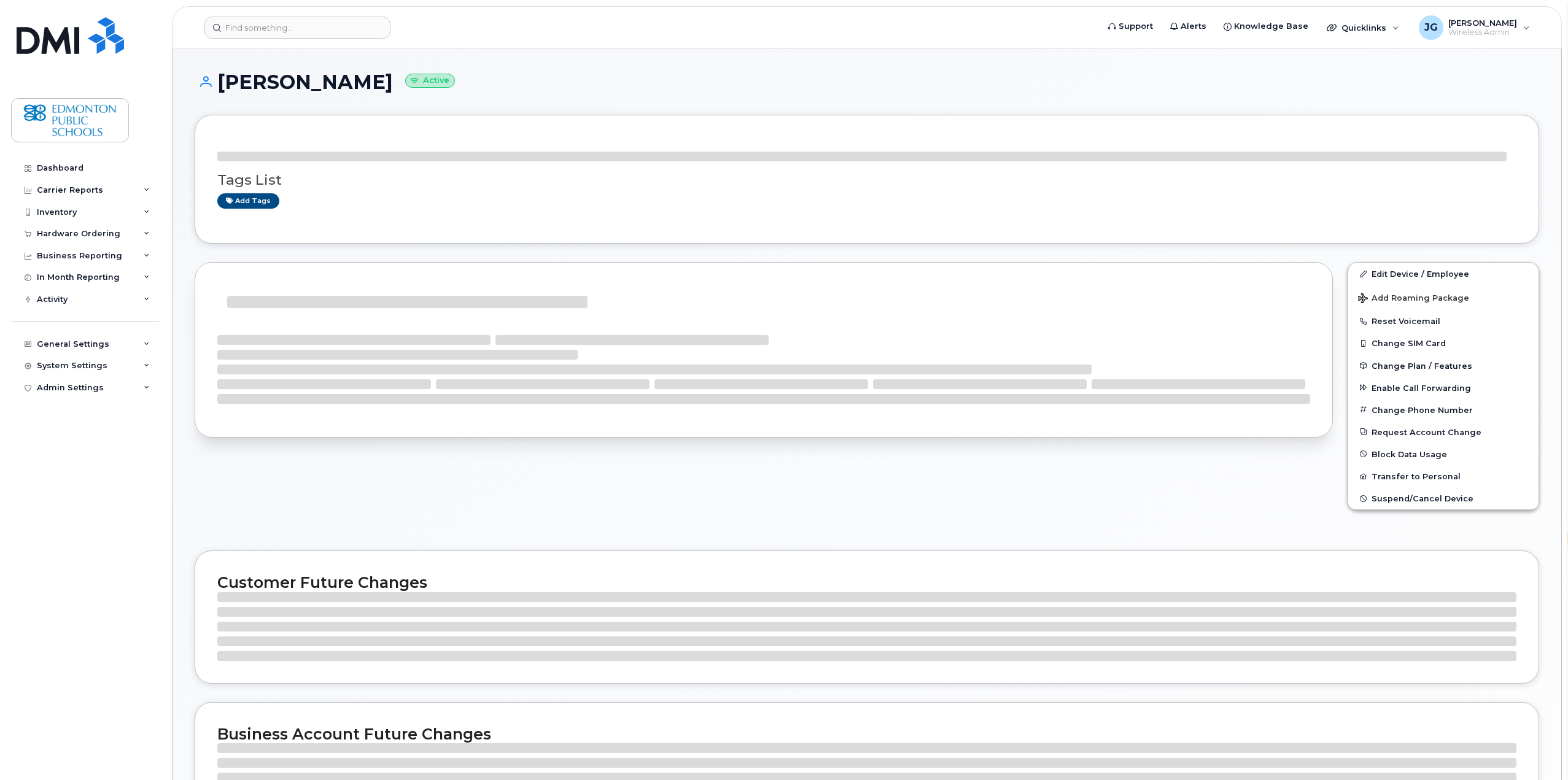
select select "en"
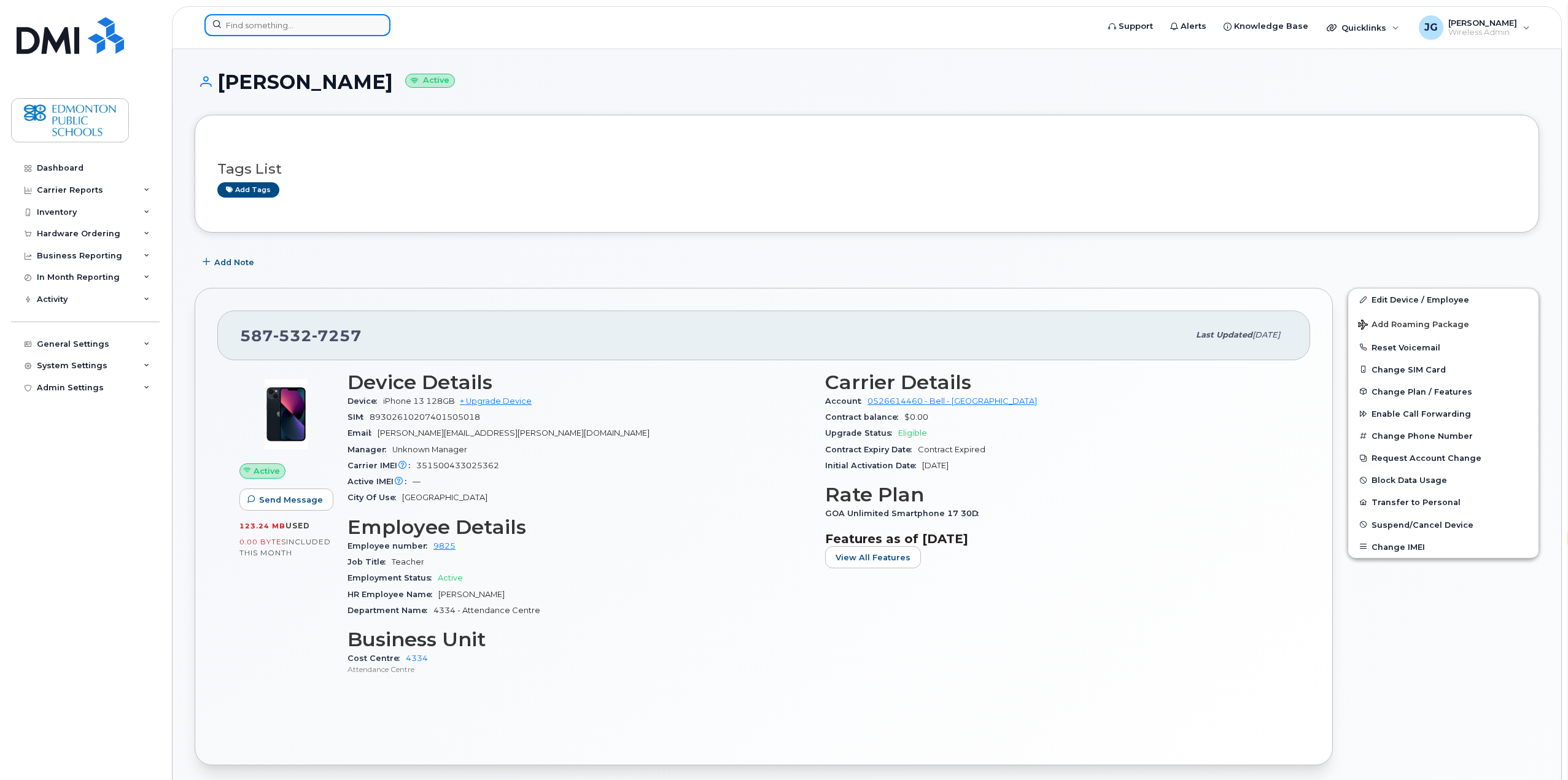
click at [308, 26] on input at bounding box center [298, 26] width 186 height 22
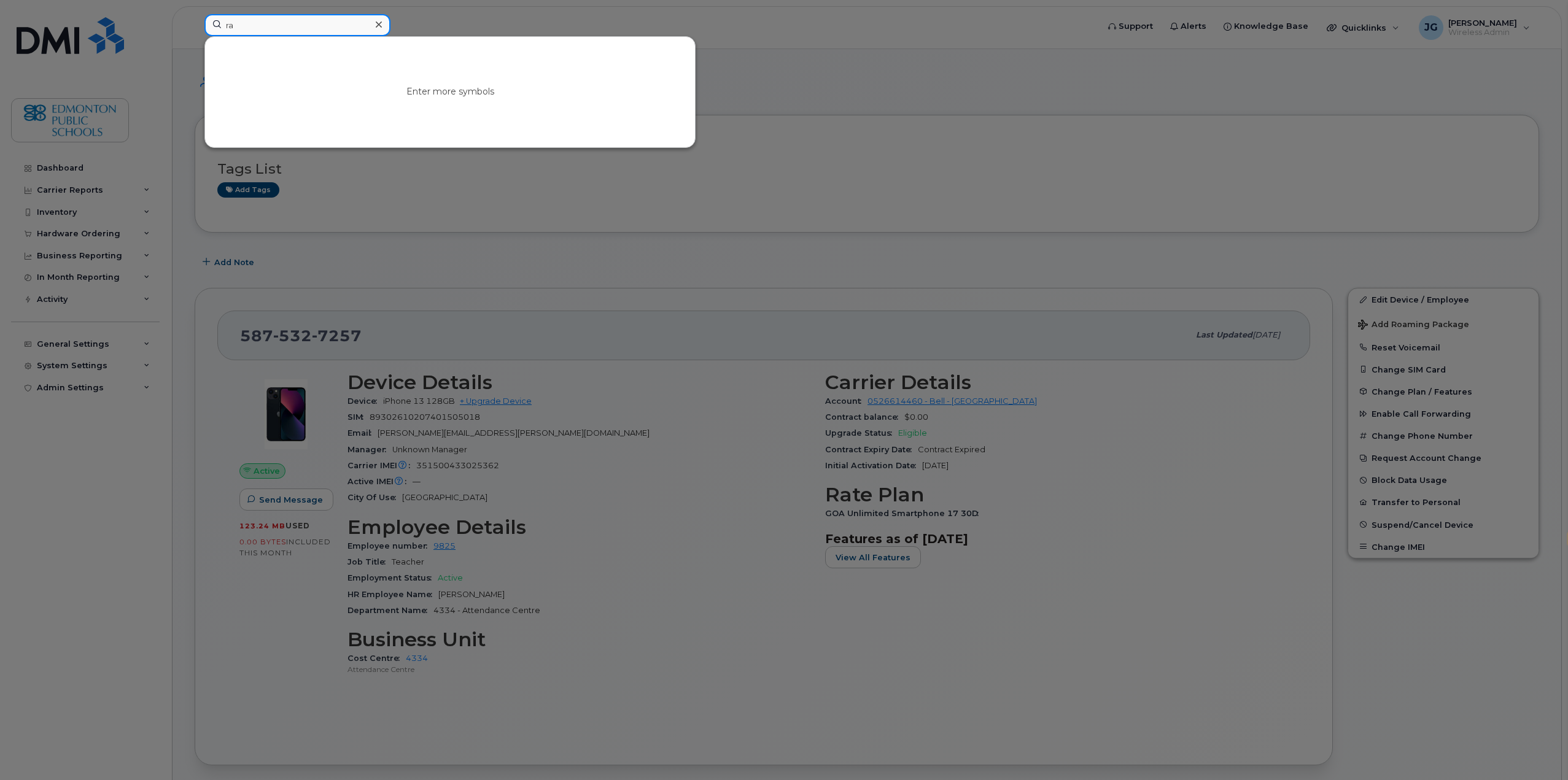
type input "r"
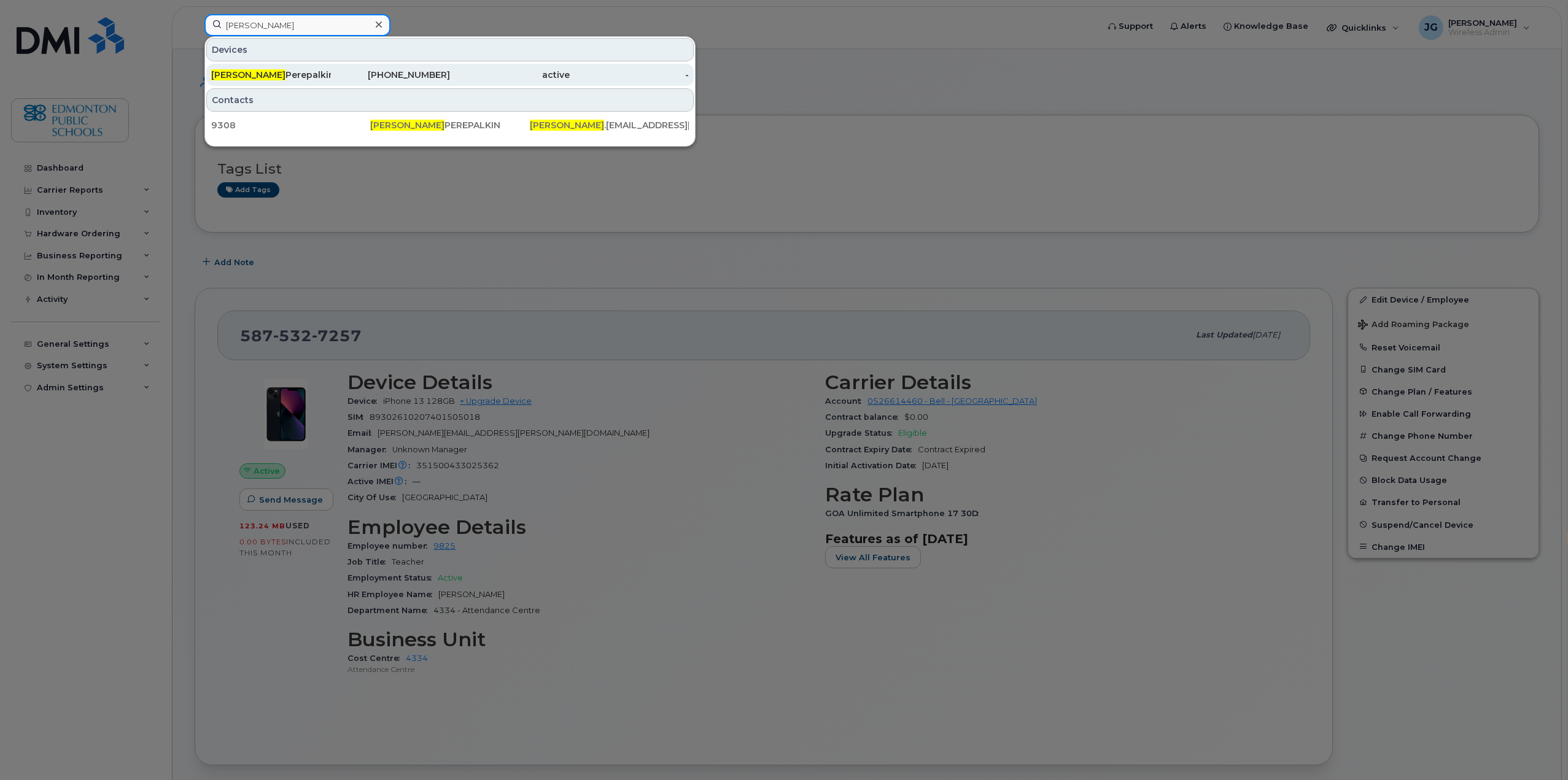
type input "[PERSON_NAME]"
click at [250, 78] on div "[PERSON_NAME]" at bounding box center [271, 75] width 119 height 12
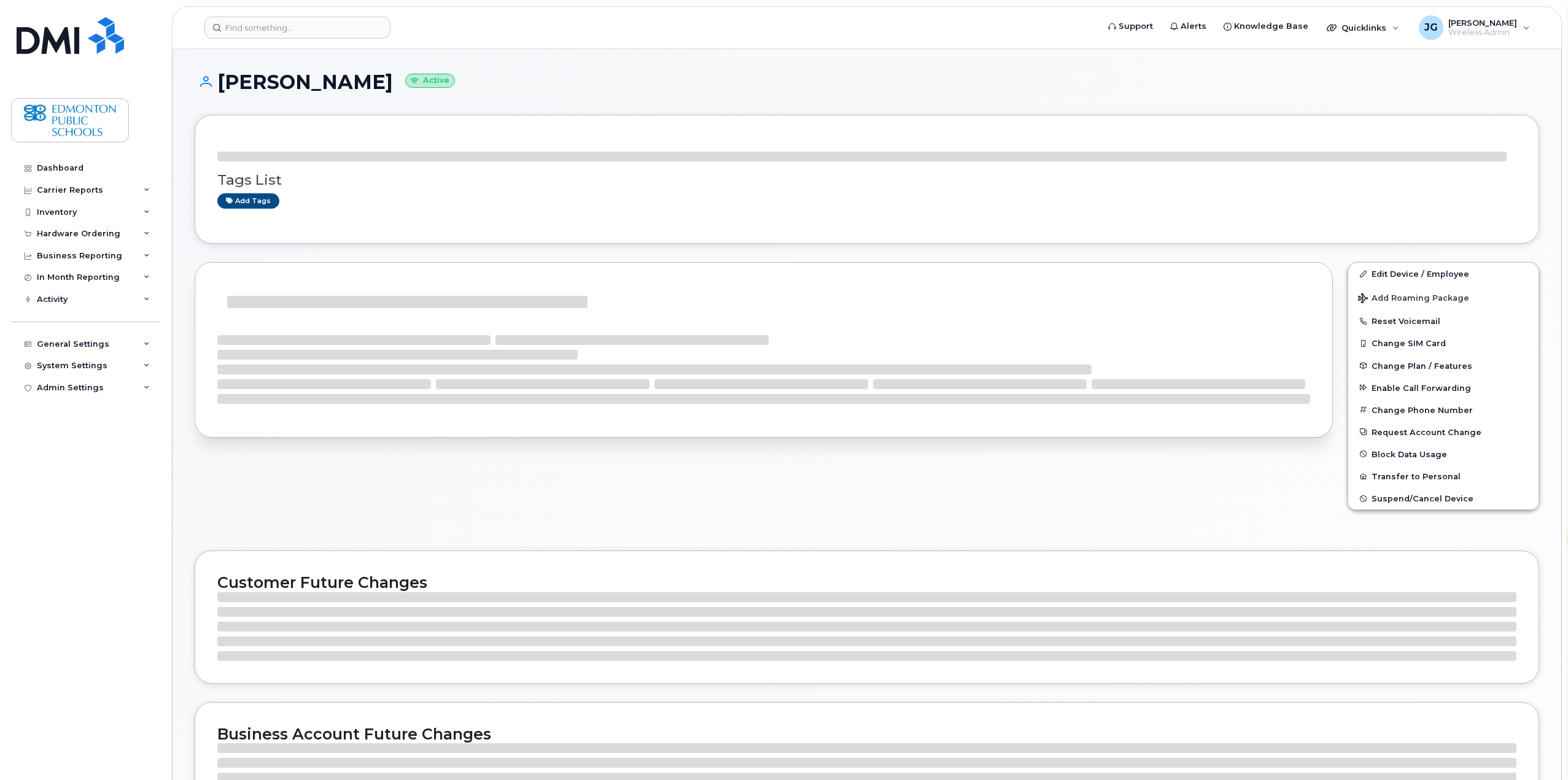
select select "en"
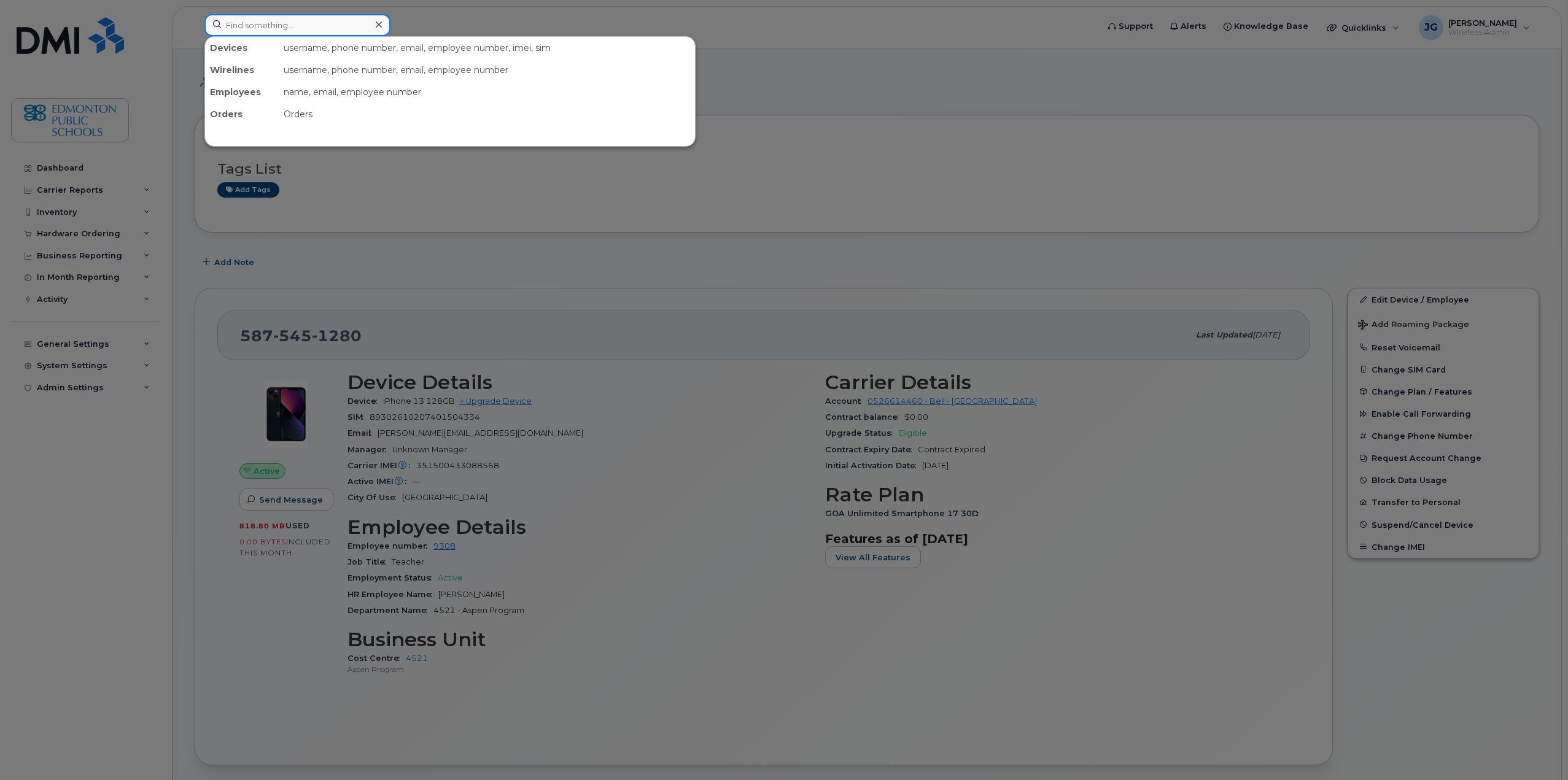
click at [339, 26] on input at bounding box center [298, 26] width 186 height 22
type input "andrea davy"
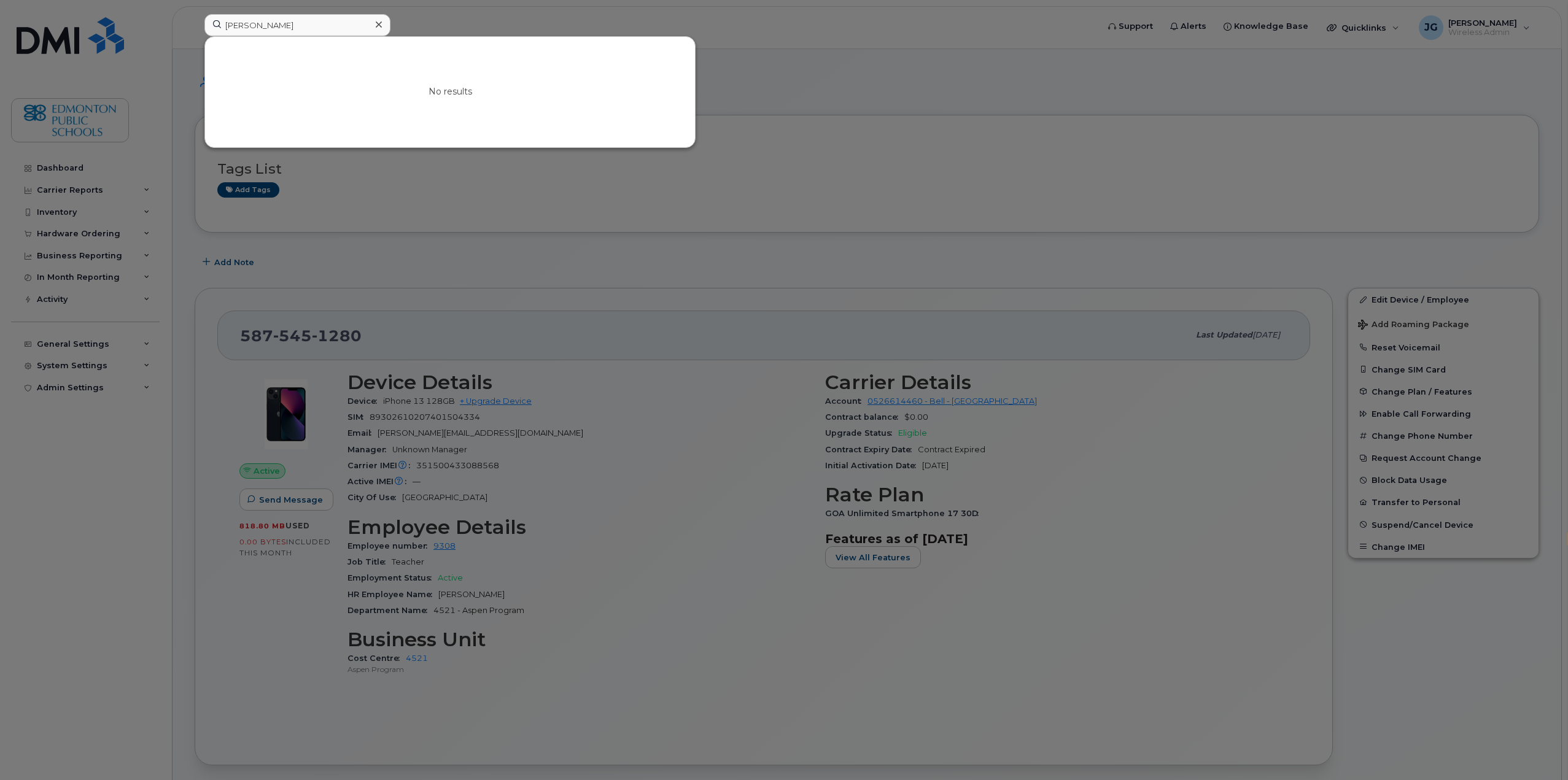
click at [702, 534] on div at bounding box center [784, 390] width 1568 height 780
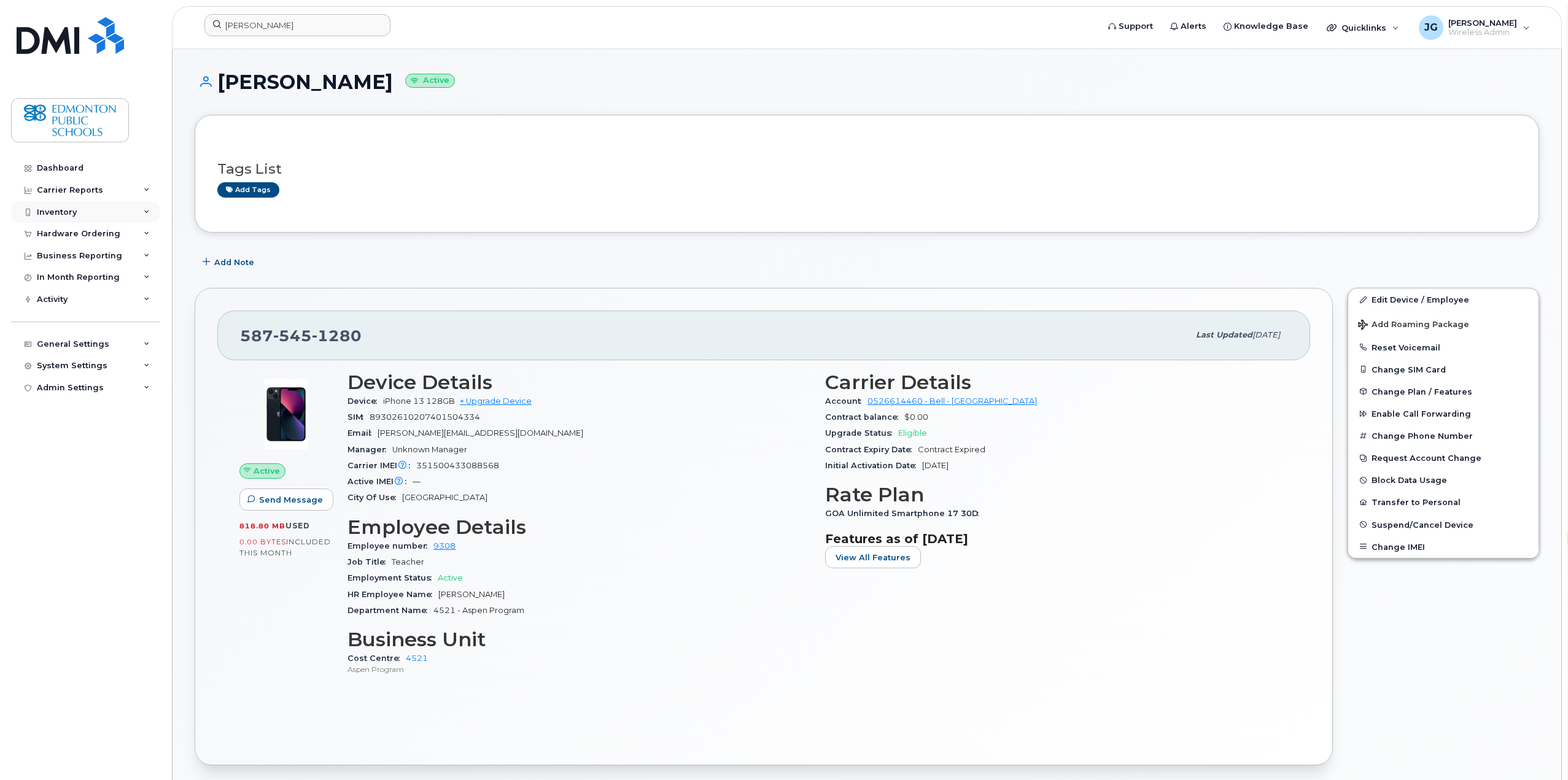
click at [74, 214] on div "Inventory" at bounding box center [56, 212] width 40 height 10
click at [78, 234] on div "Mobility Devices" at bounding box center [77, 234] width 69 height 11
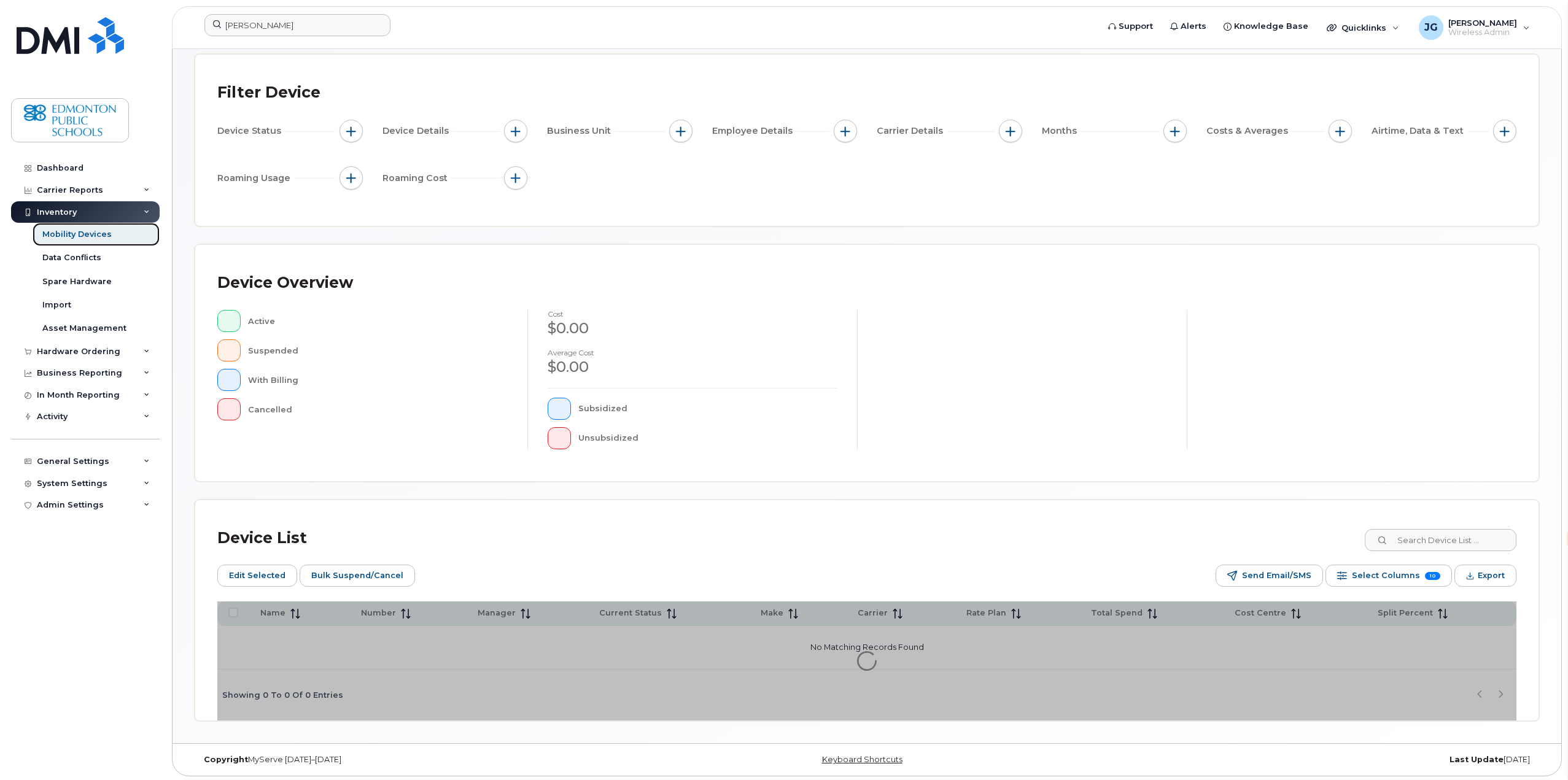
scroll to position [86, 0]
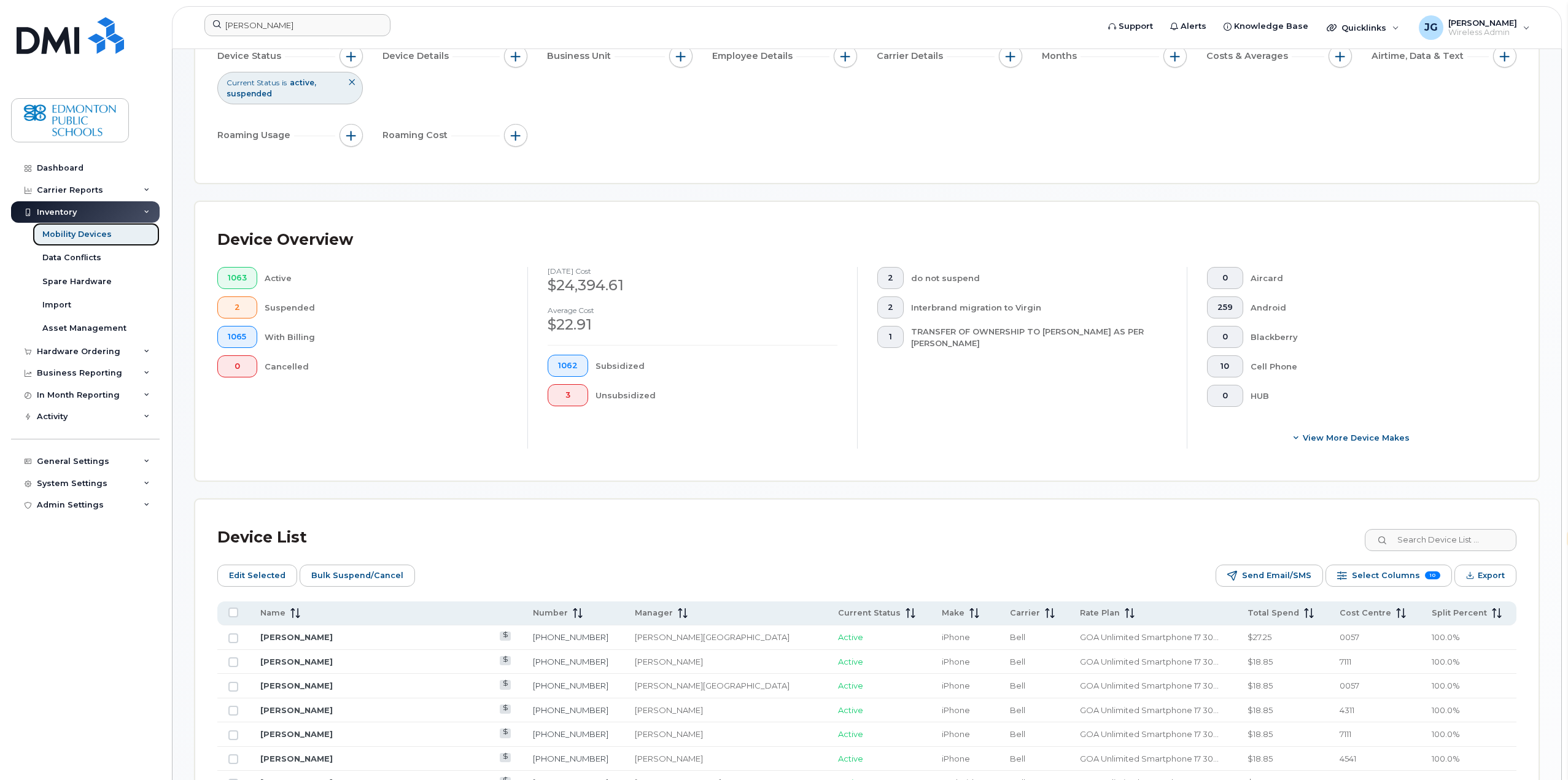
scroll to position [270, 0]
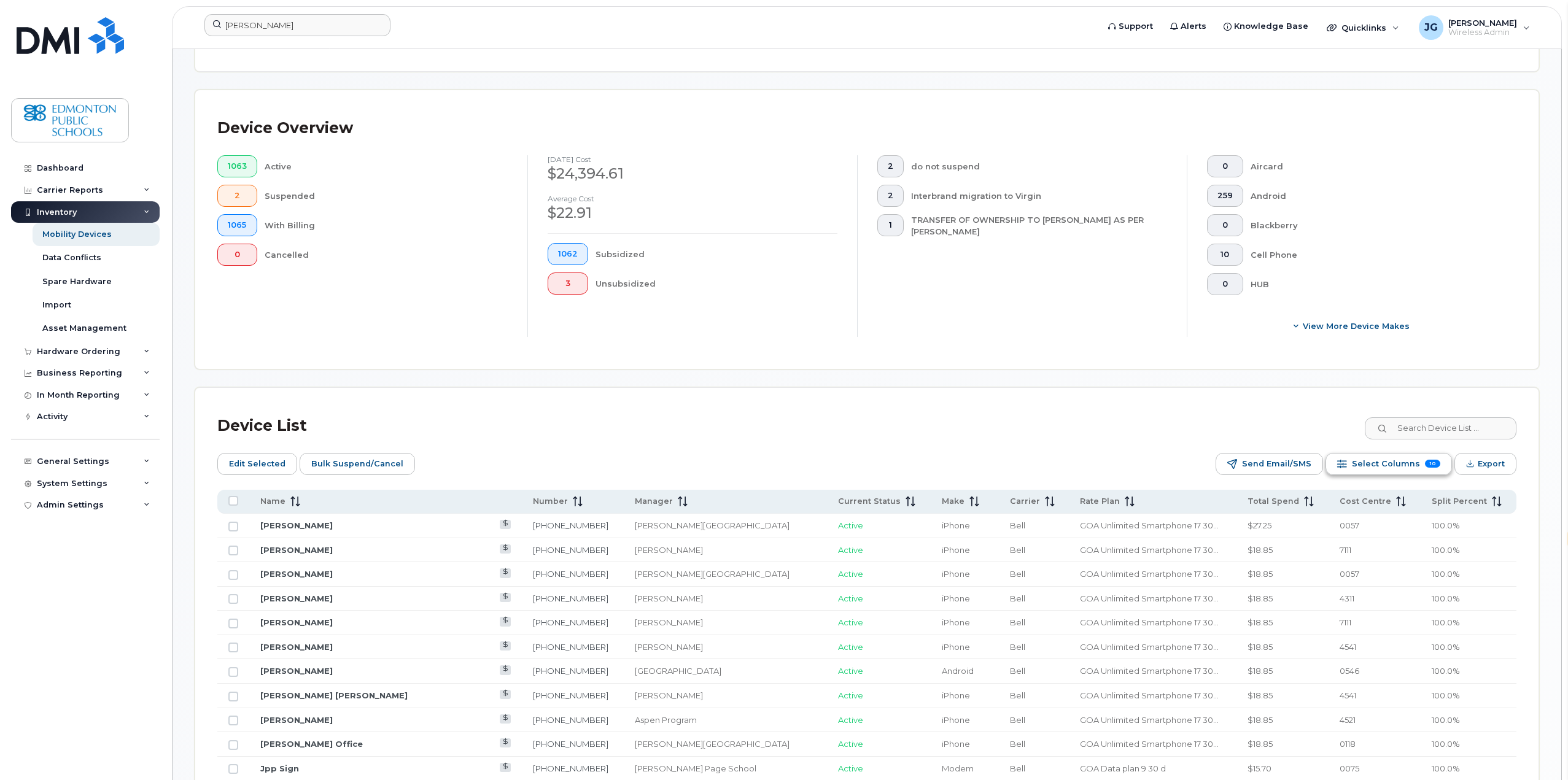
click at [1403, 464] on span "Select Columns" at bounding box center [1386, 465] width 68 height 19
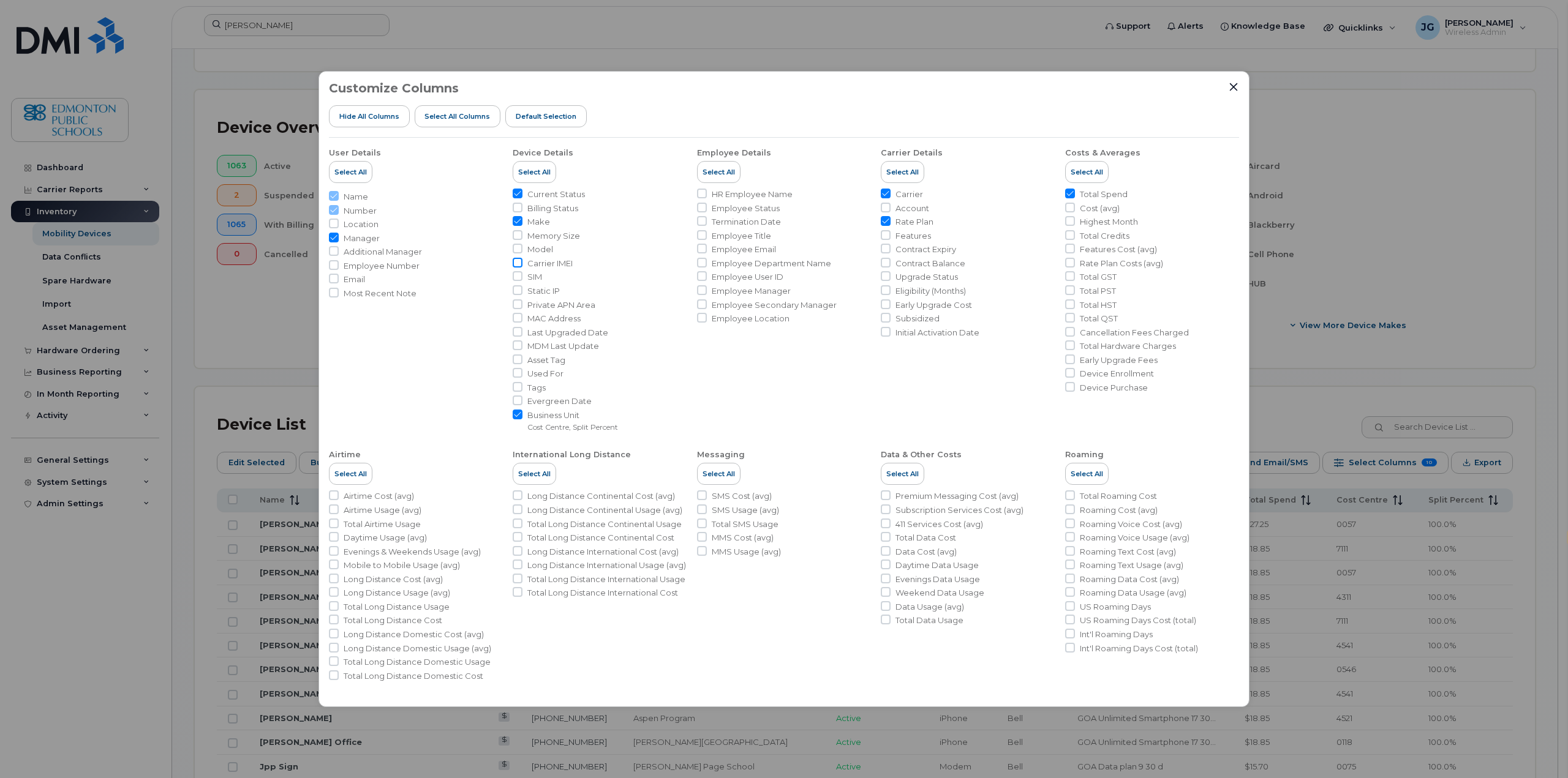
click at [518, 264] on input "Carrier IMEI" at bounding box center [518, 263] width 10 height 10
checkbox input "true"
click at [1235, 88] on icon "Close" at bounding box center [1233, 86] width 8 height 8
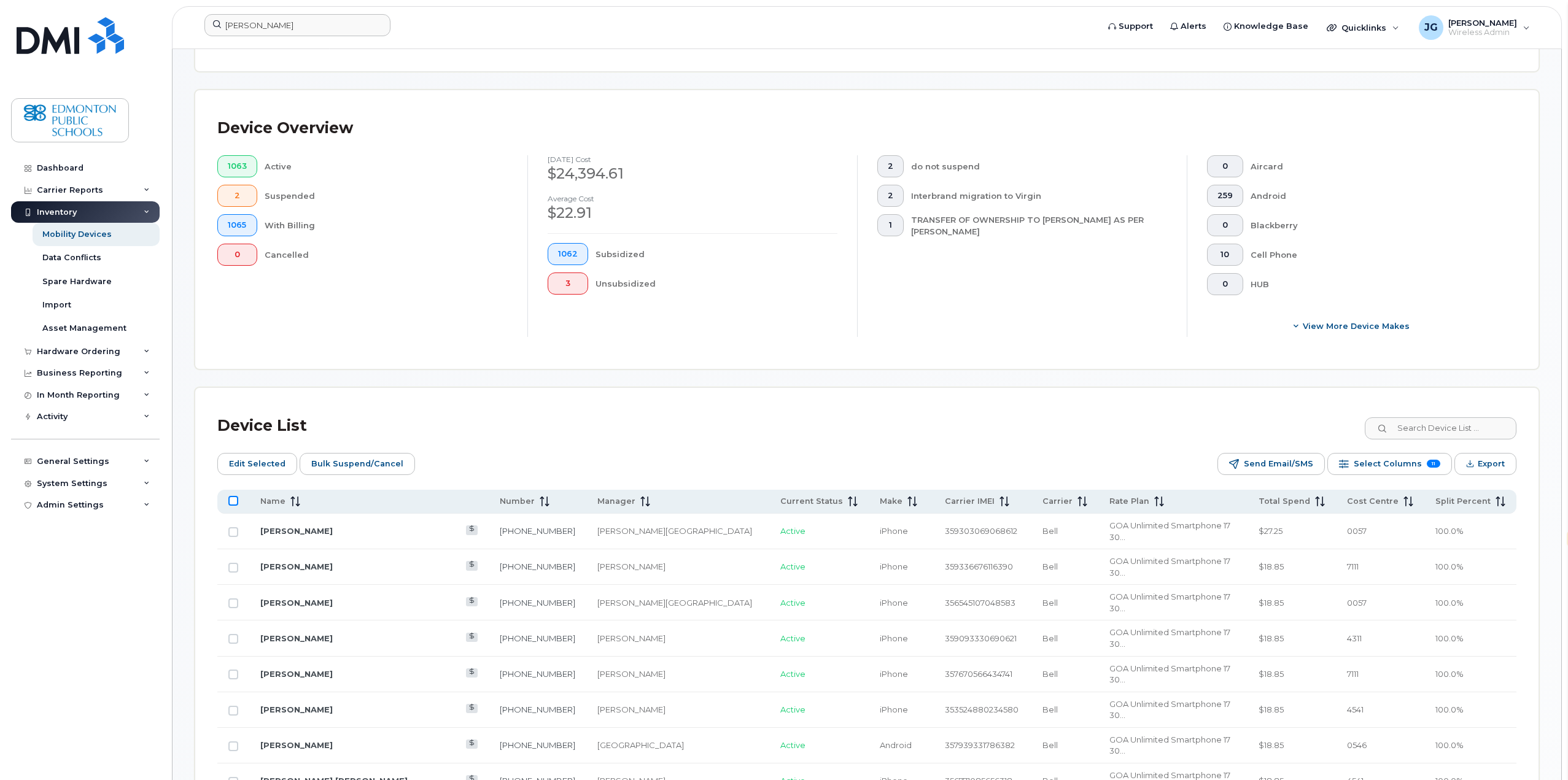
click at [234, 503] on input "All items unselected" at bounding box center [234, 501] width 10 height 10
checkbox input "true"
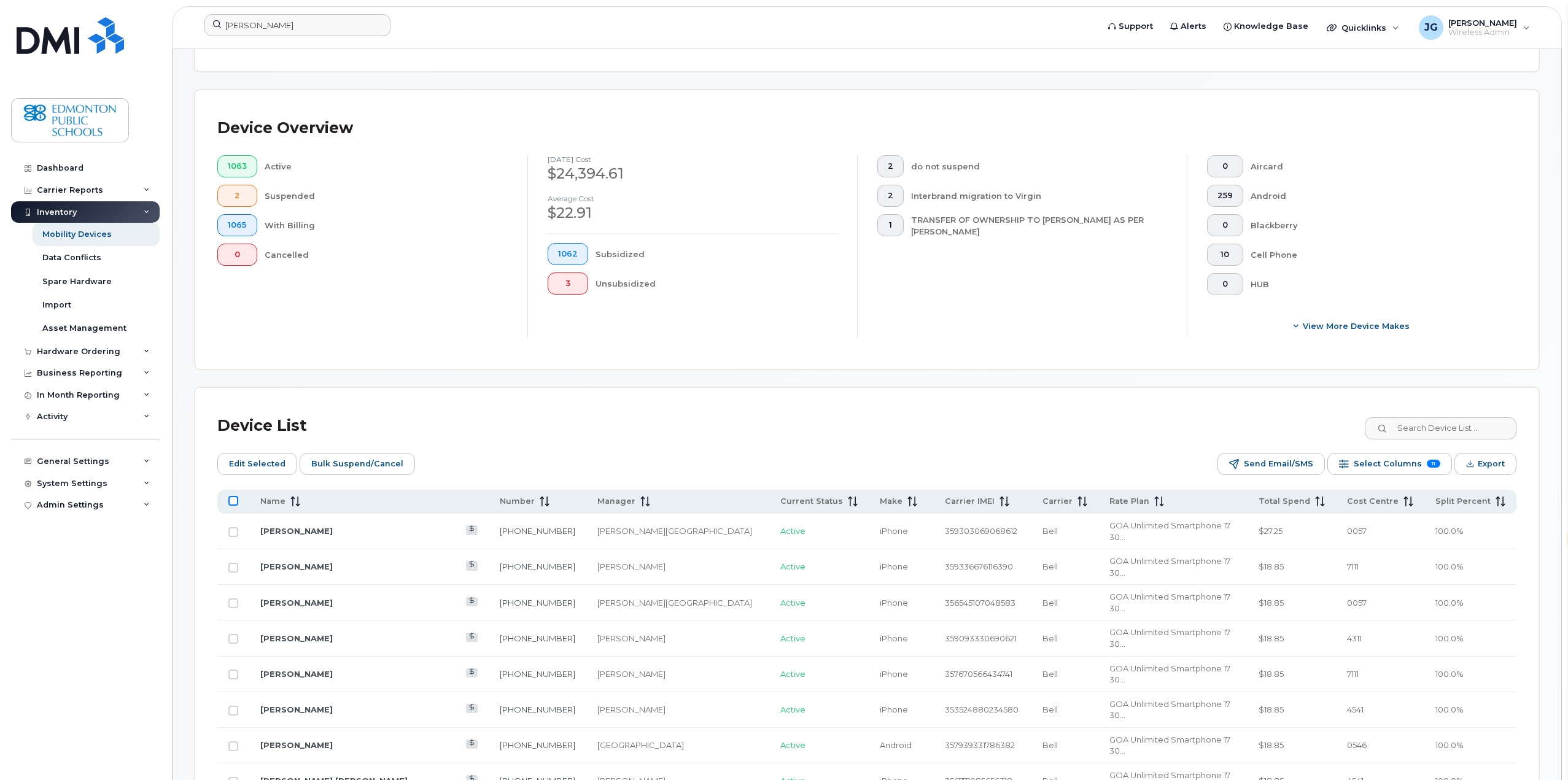
checkbox input "true"
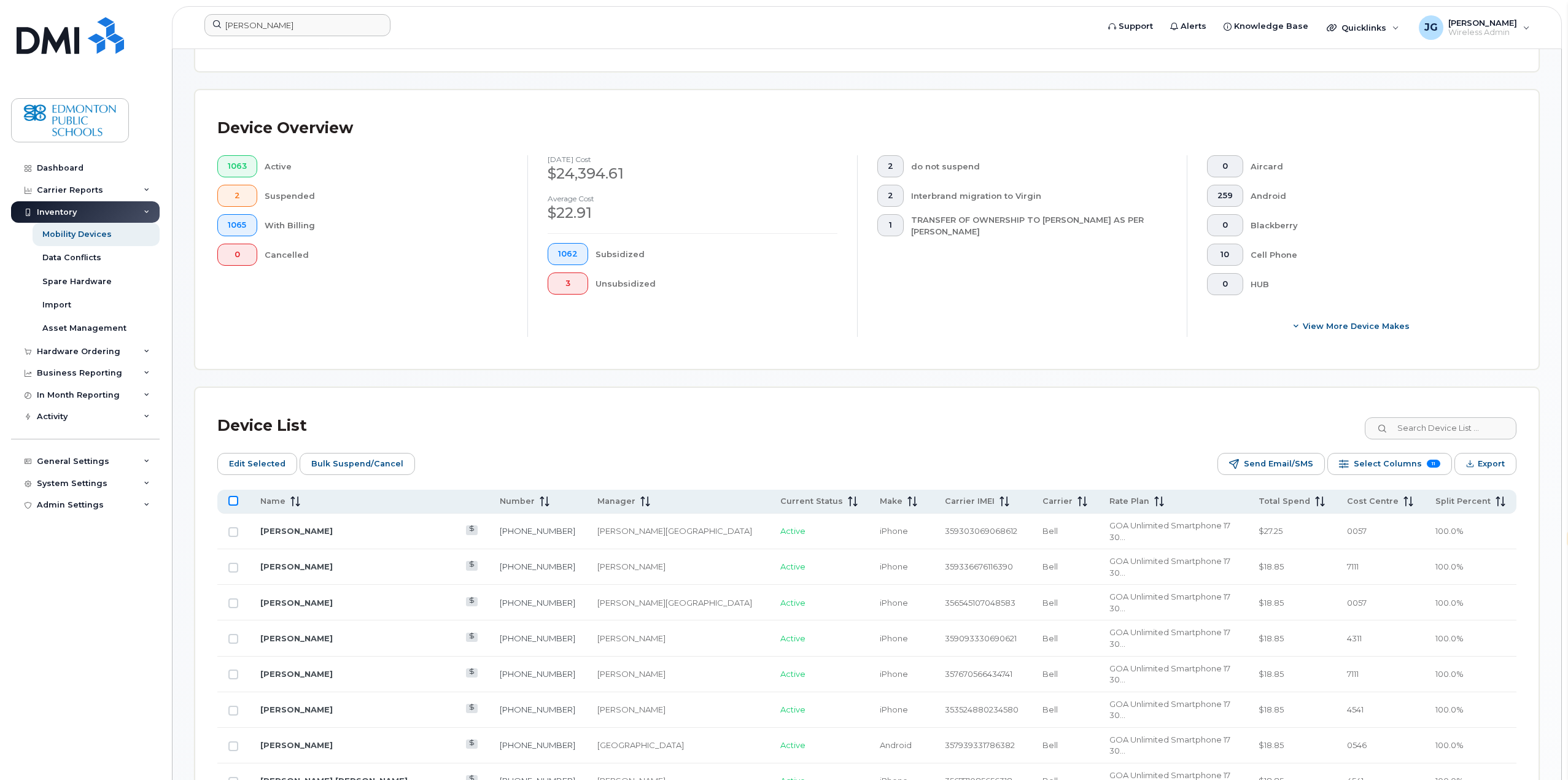
checkbox input "true"
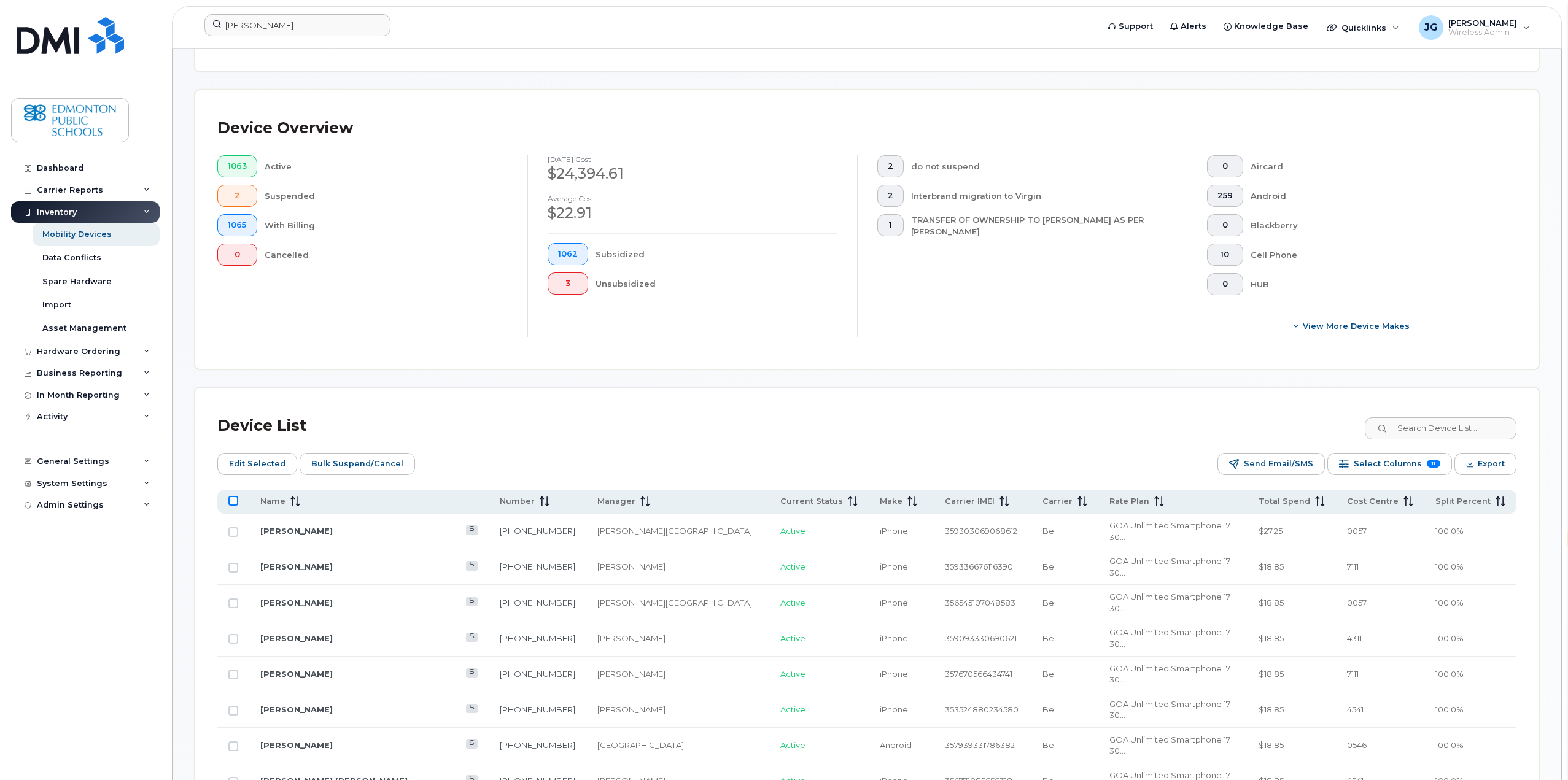
checkbox input "true"
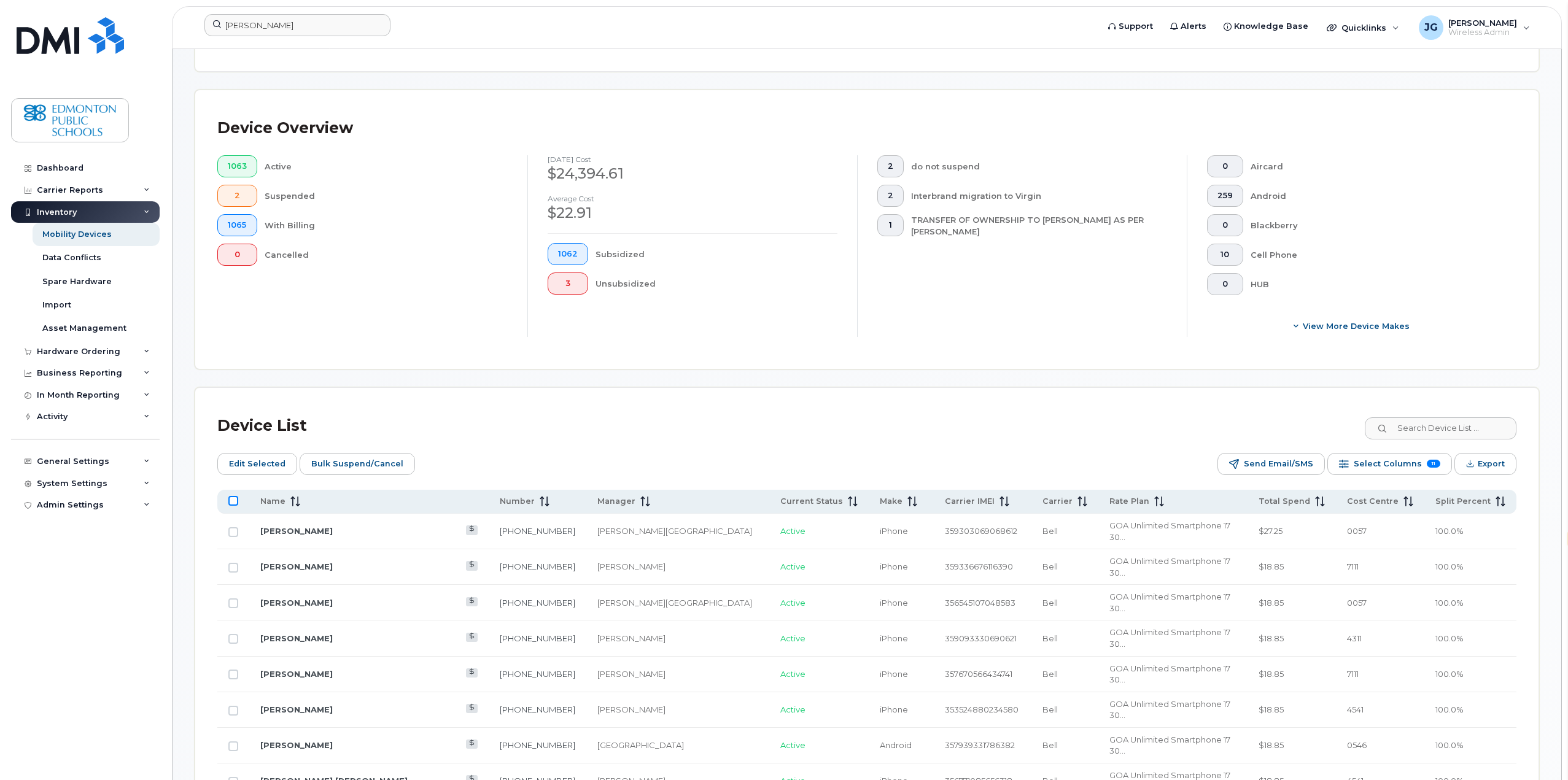
checkbox input "true"
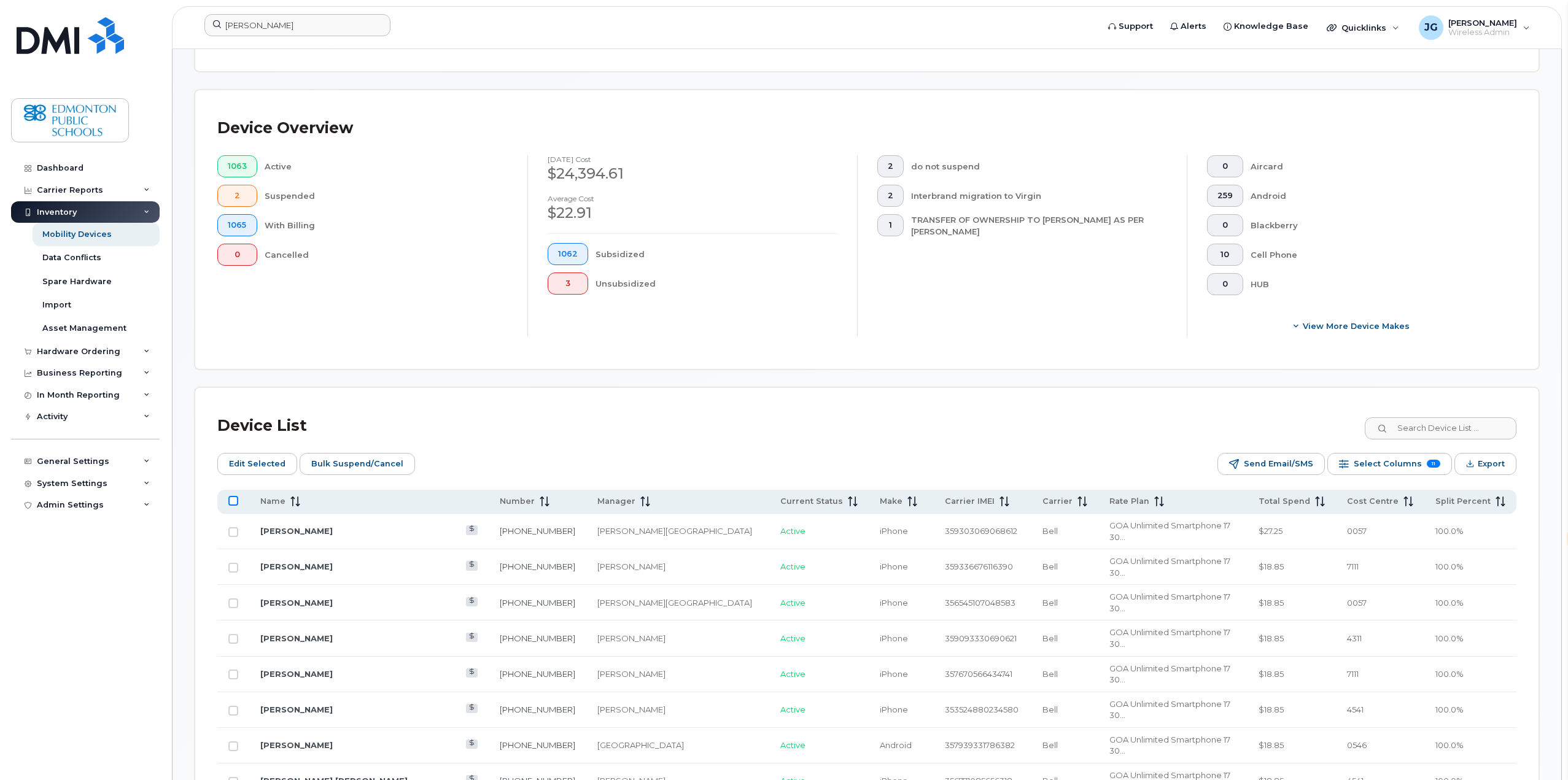
checkbox input "true"
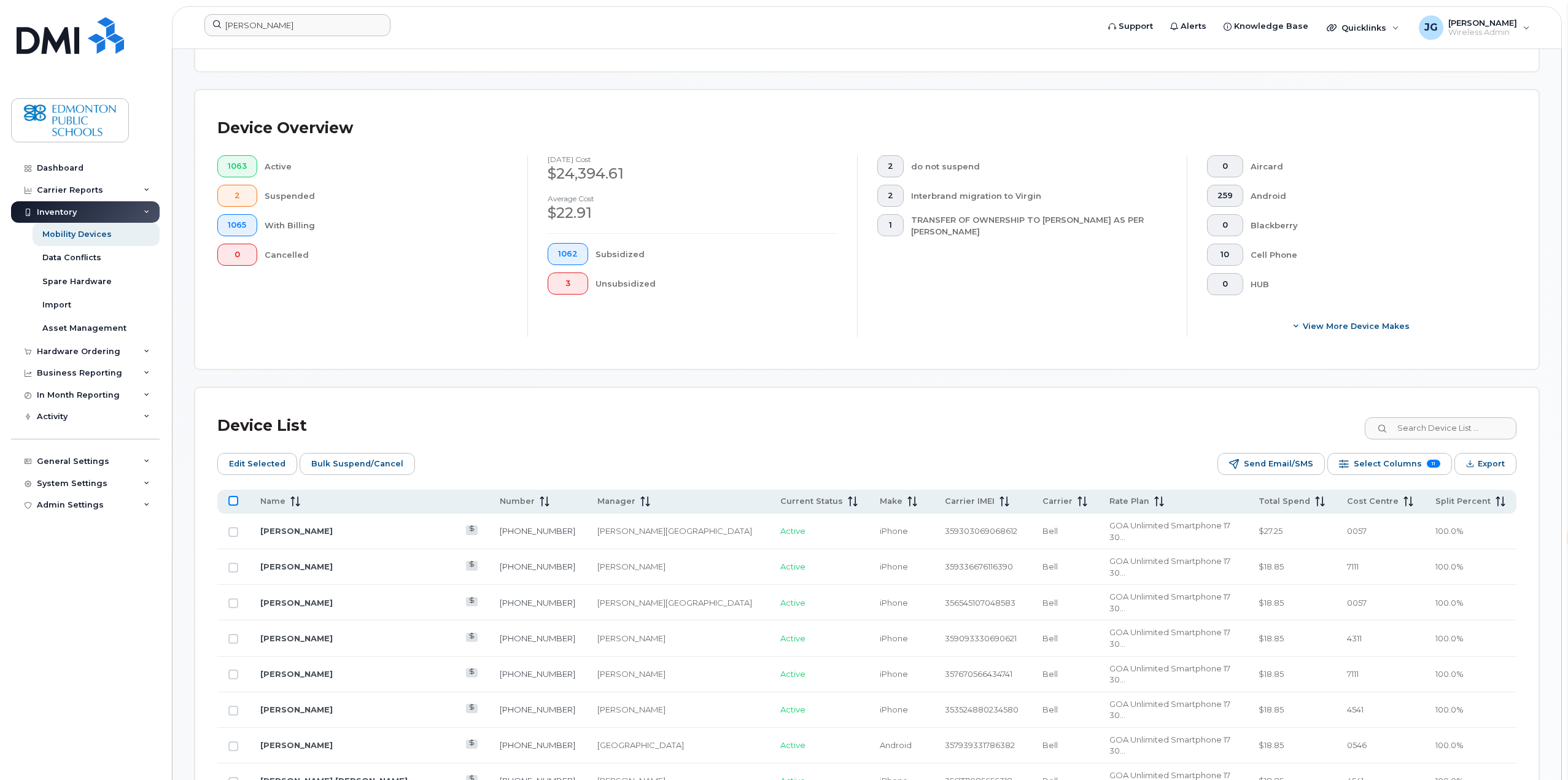
checkbox input "true"
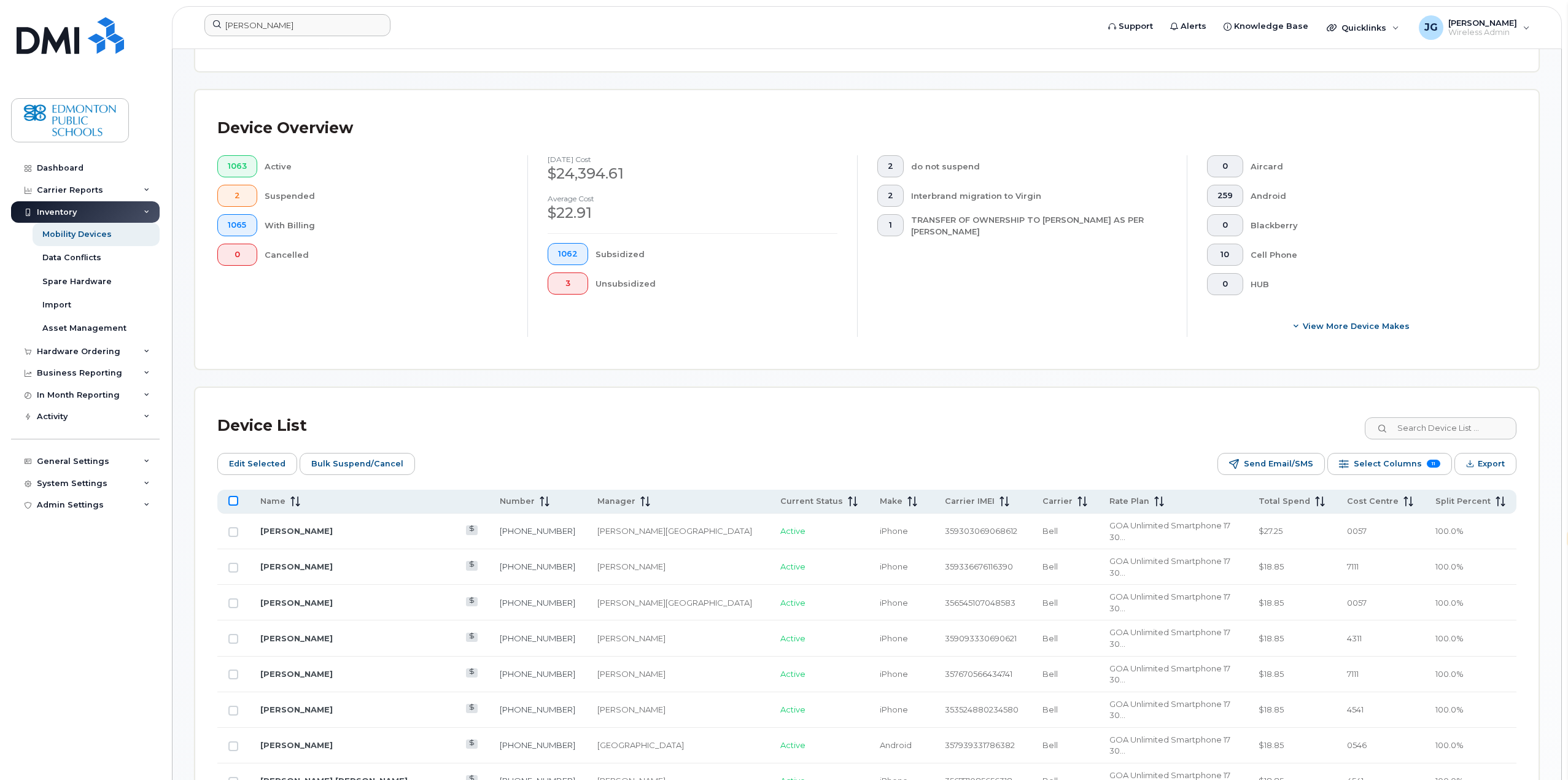
checkbox input "true"
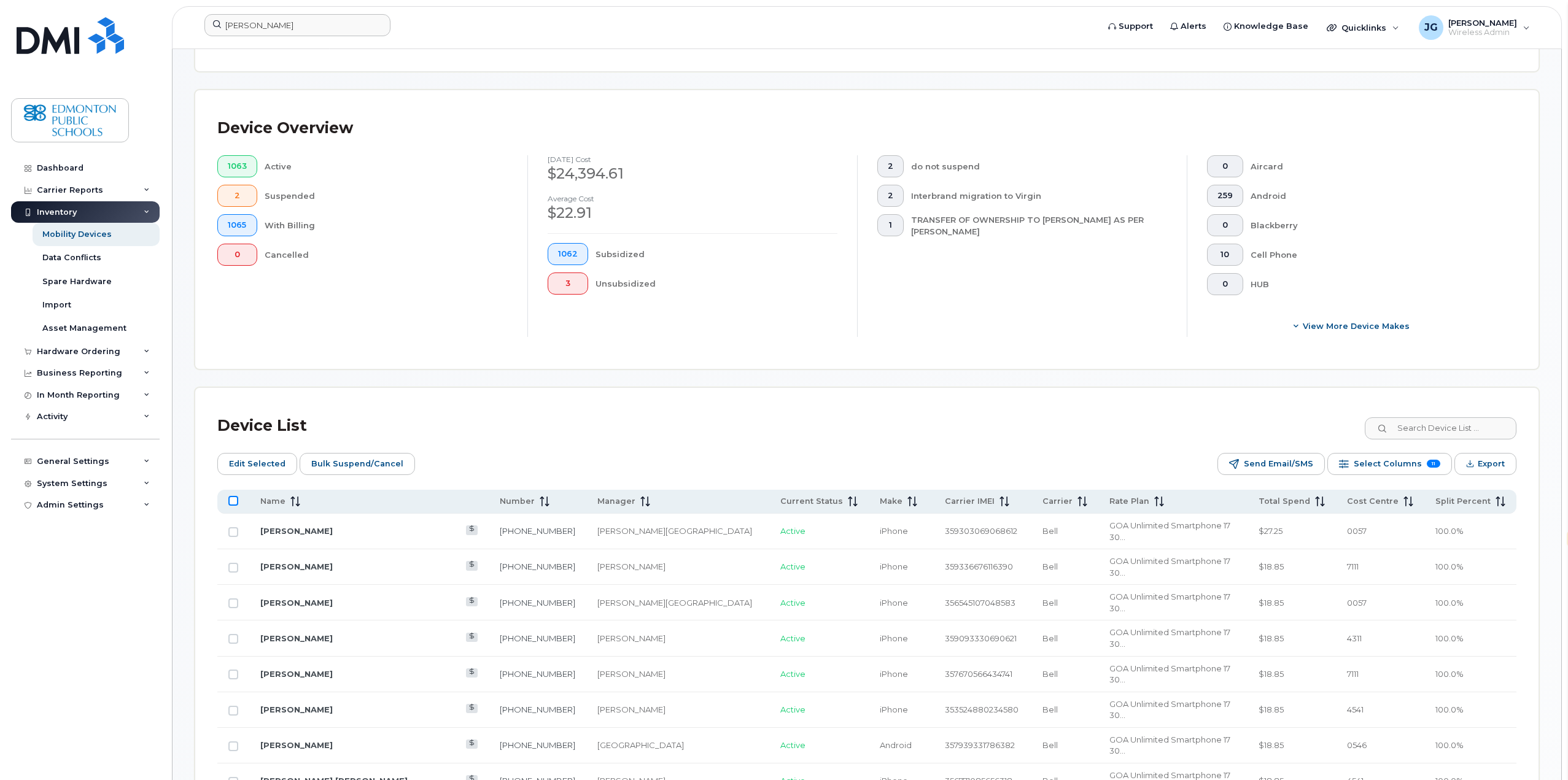
checkbox input "true"
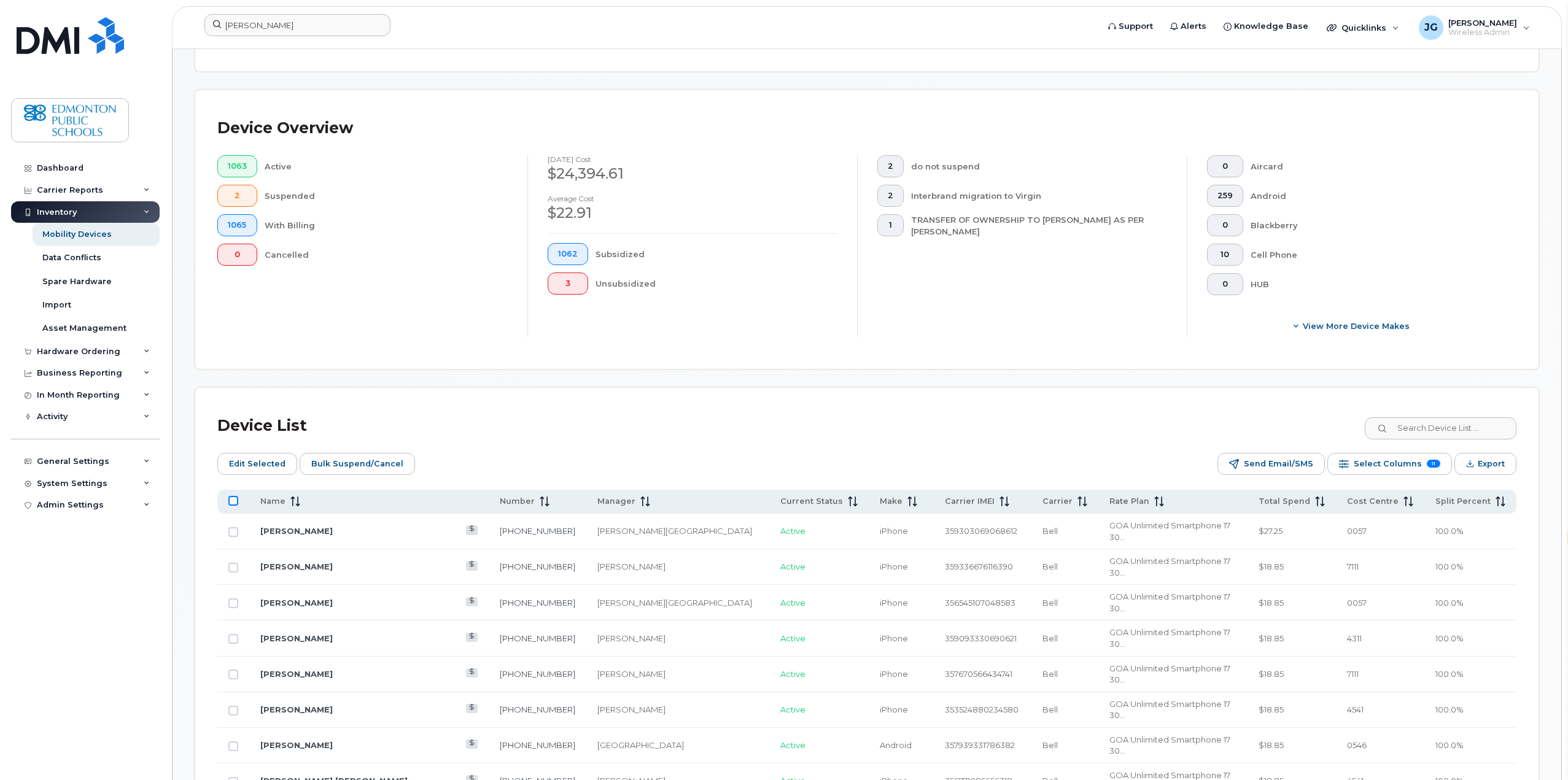
checkbox input "true"
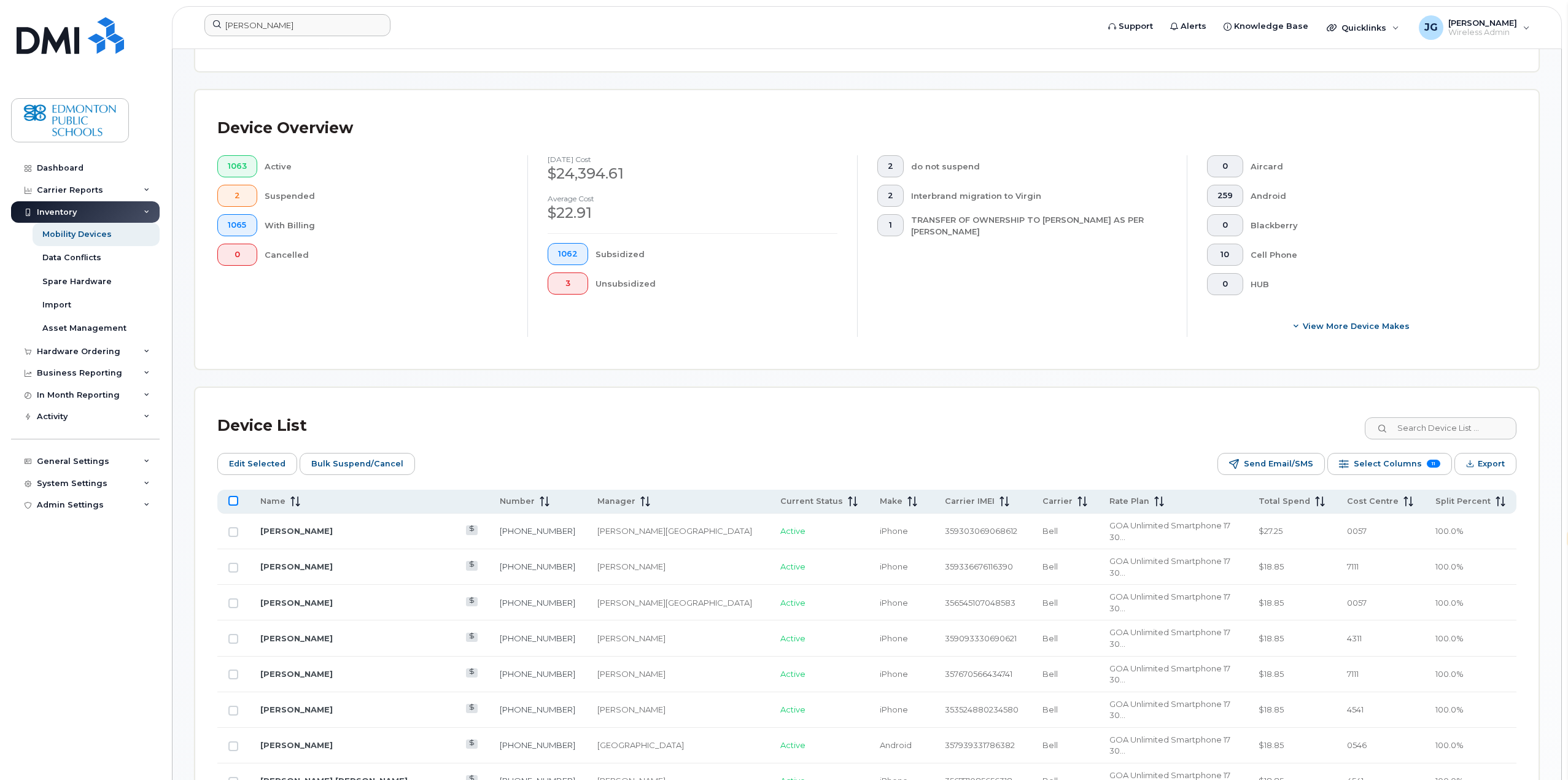
checkbox input "true"
click at [1473, 461] on icon "Export" at bounding box center [1470, 463] width 8 height 8
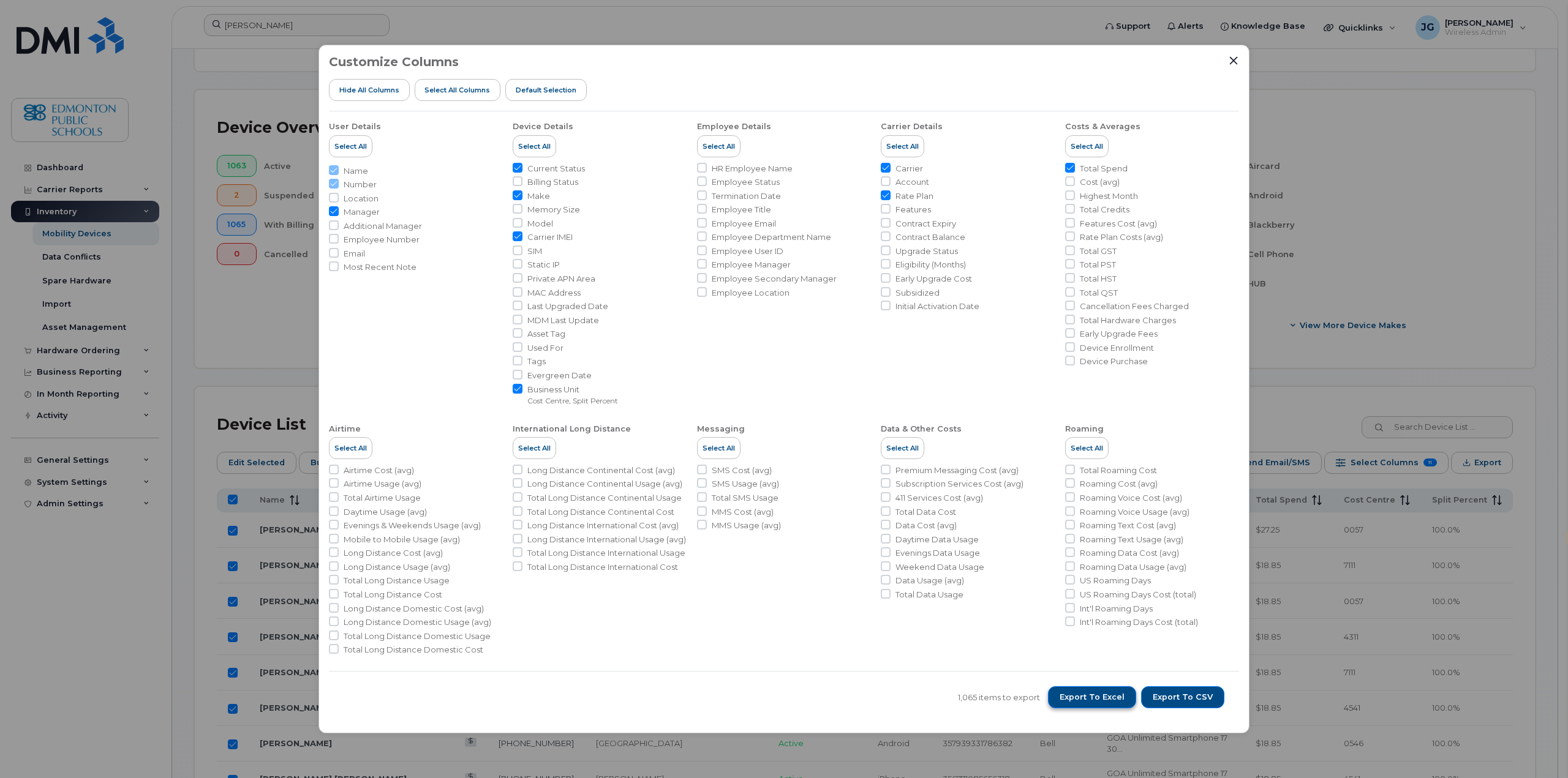
click at [1108, 700] on span "Export to Excel" at bounding box center [1092, 697] width 65 height 11
click at [1236, 61] on icon "Close" at bounding box center [1234, 61] width 10 height 10
